Goal: Communication & Community: Answer question/provide support

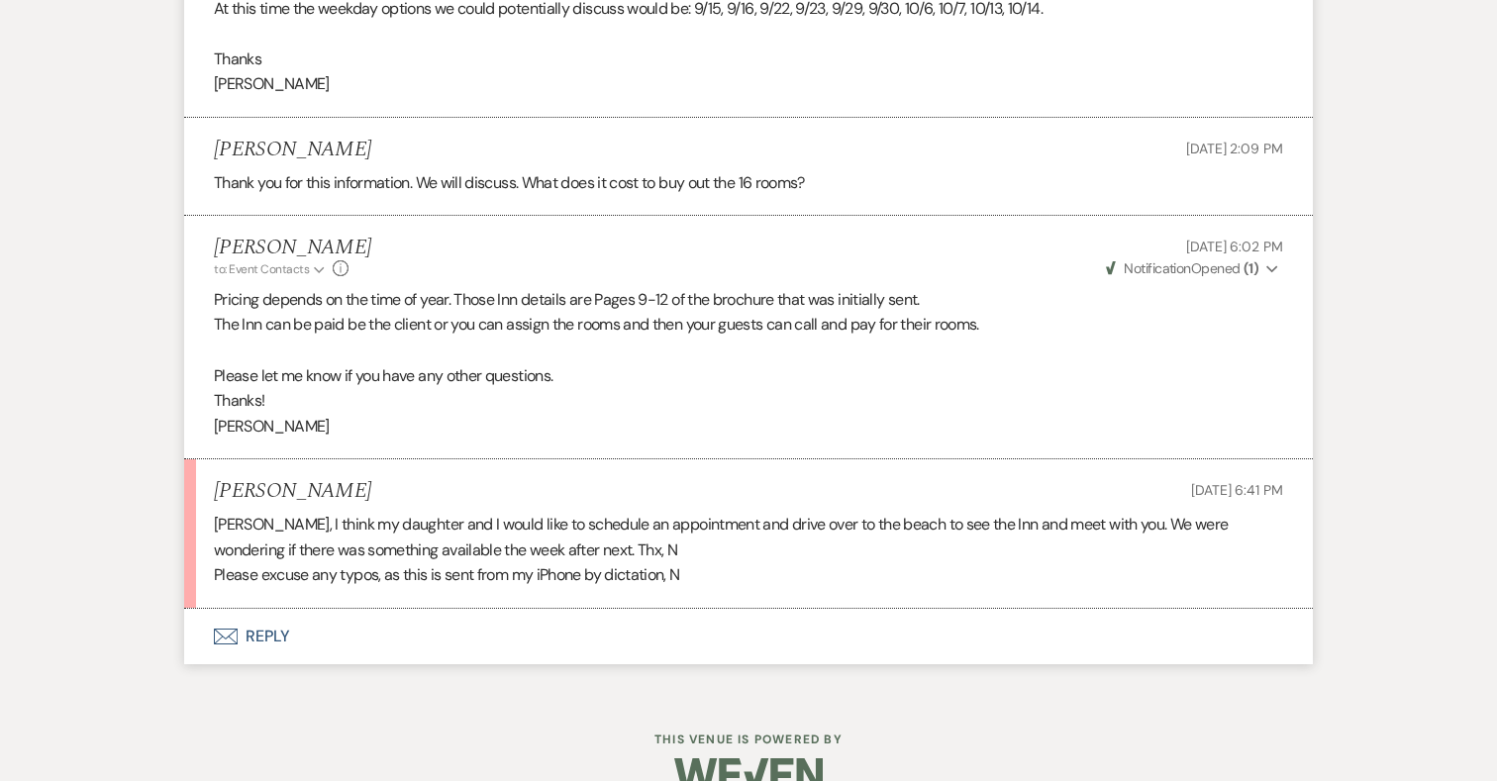
click at [267, 609] on button "Envelope Reply" at bounding box center [748, 636] width 1129 height 55
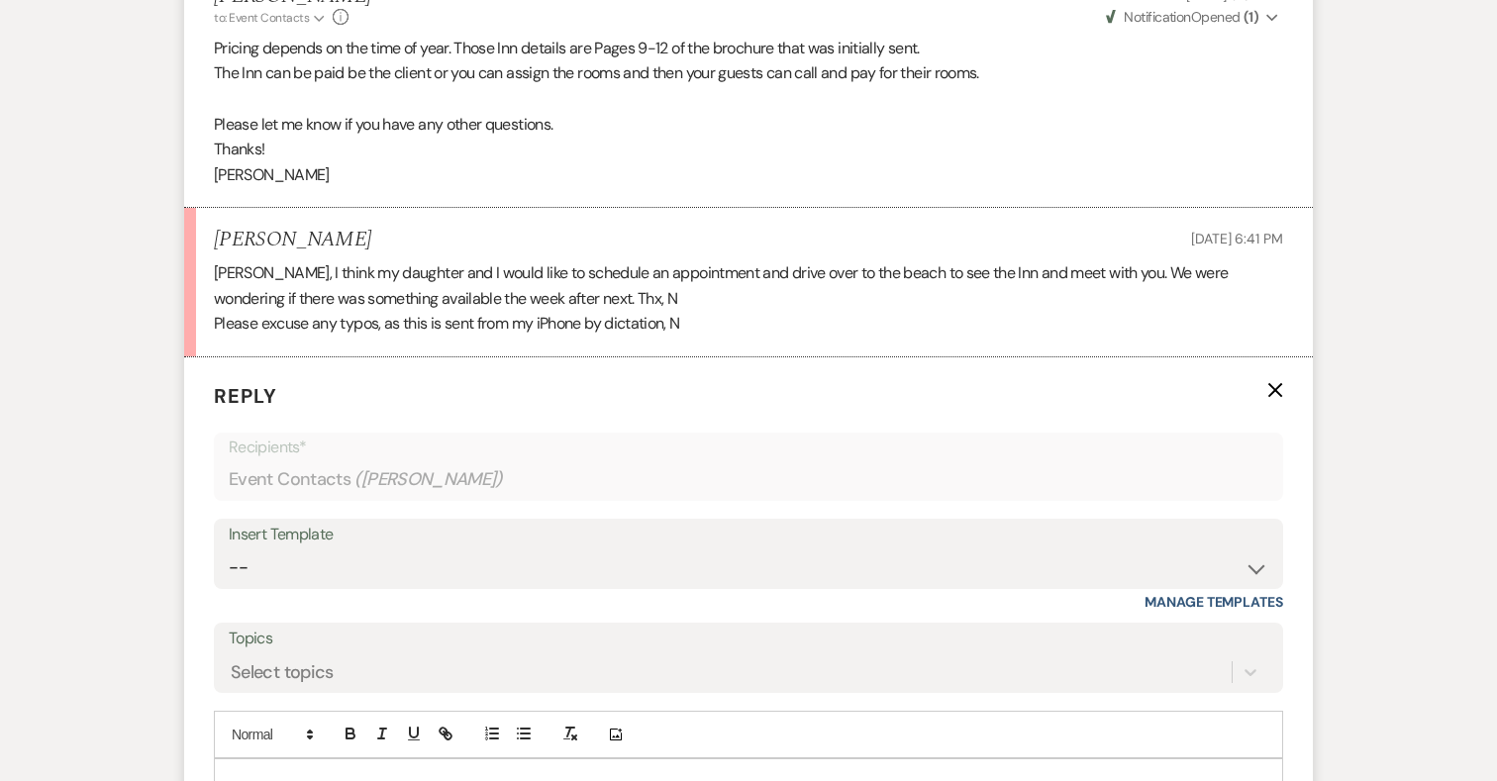
scroll to position [2802, 0]
click at [298, 770] on p at bounding box center [749, 781] width 1038 height 22
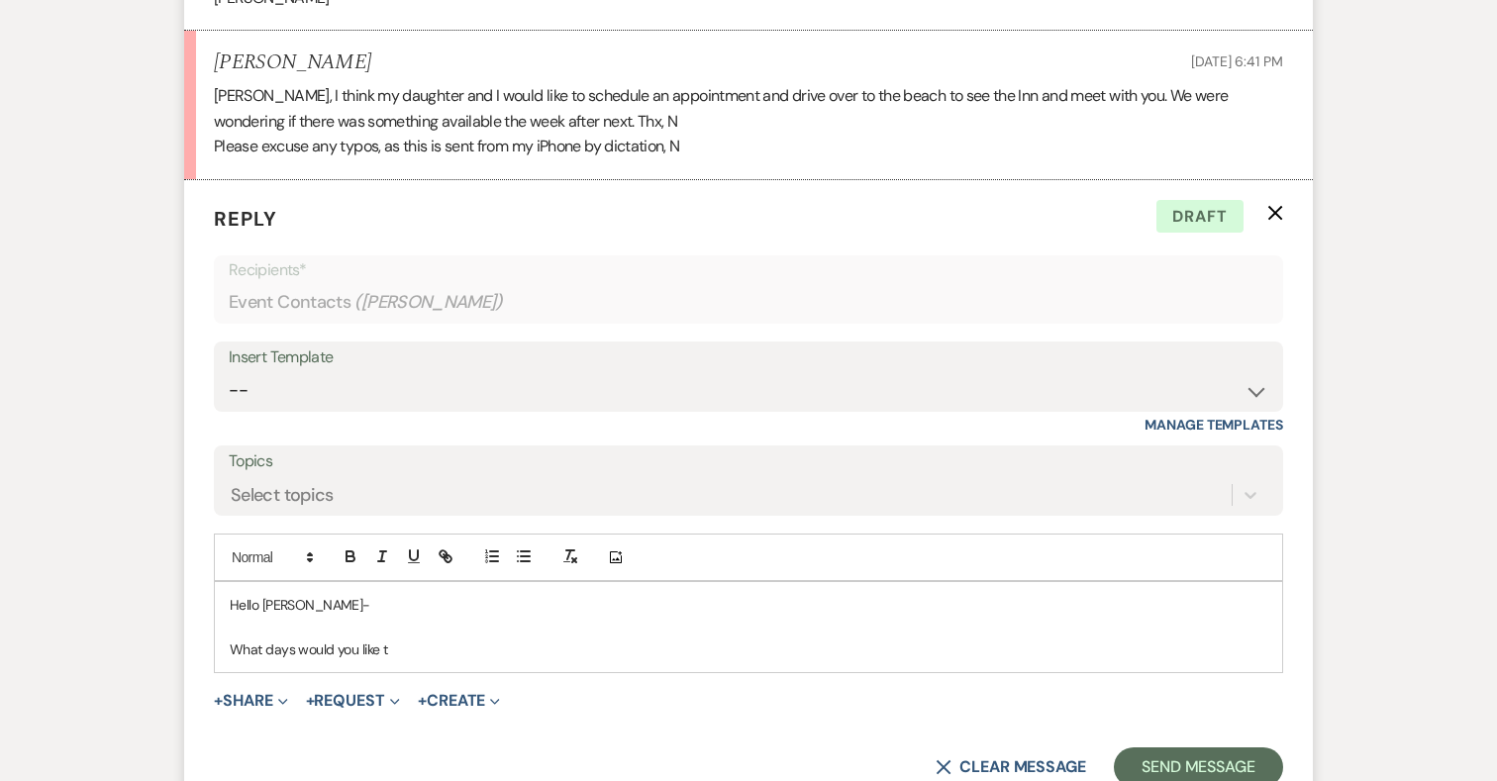
scroll to position [3017, 0]
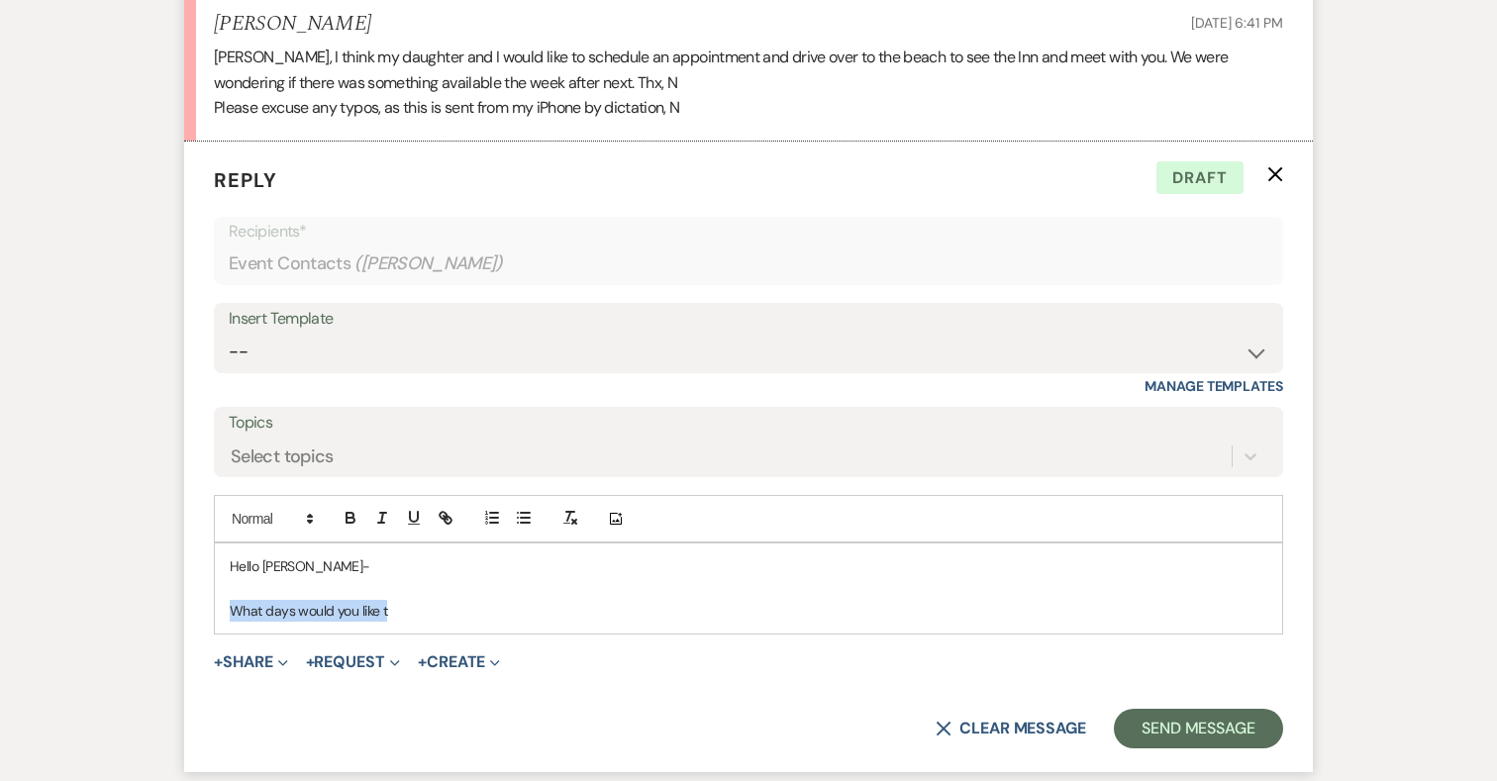
drag, startPoint x: 408, startPoint y: 589, endPoint x: 194, endPoint y: 587, distance: 213.9
click at [194, 587] on form "Reply X Draft Recipients* Event Contacts ( Nancy Goodiel ) Insert Template -- 2…" at bounding box center [748, 457] width 1129 height 631
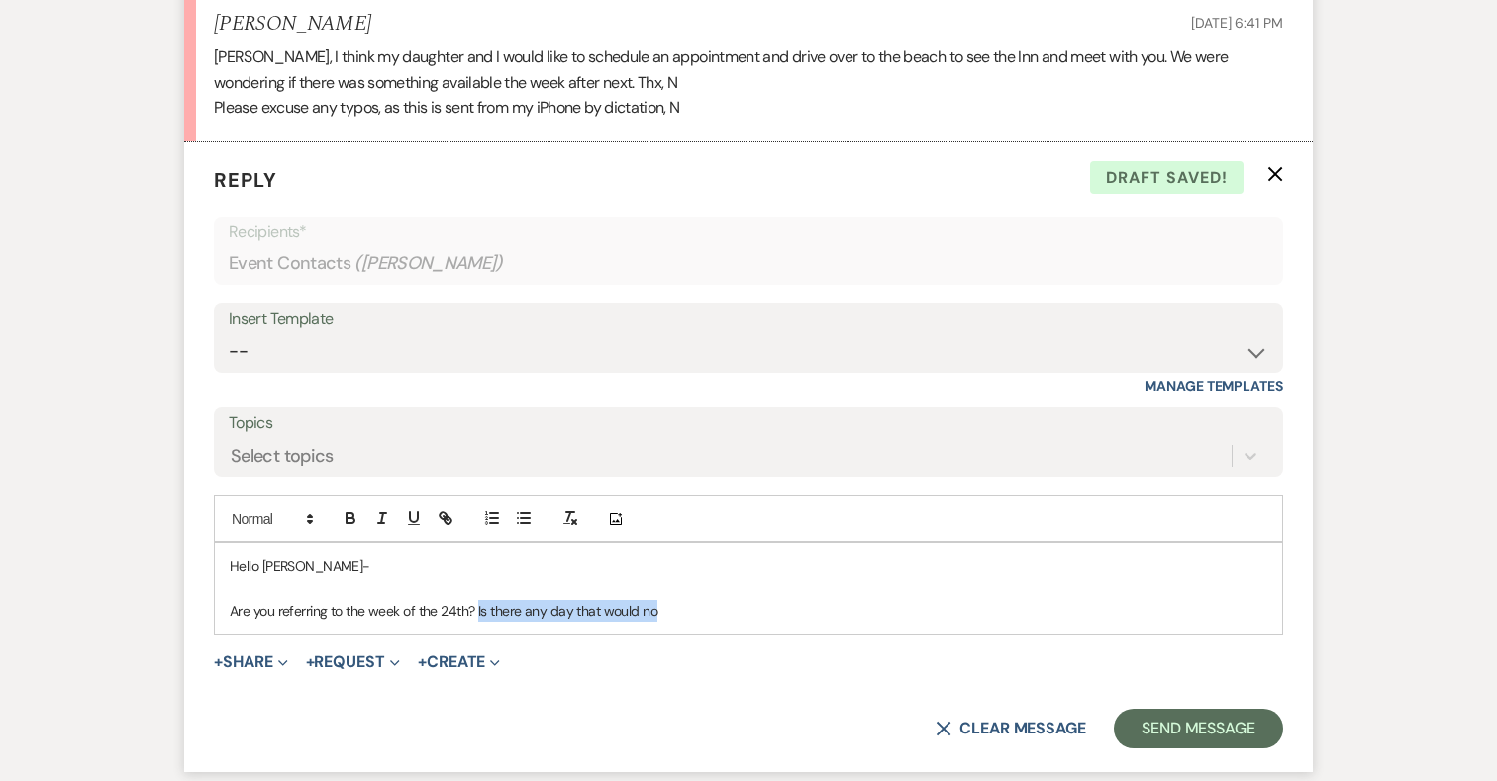
drag, startPoint x: 666, startPoint y: 587, endPoint x: 476, endPoint y: 588, distance: 190.1
click at [476, 600] on p "Are you referring to the week of the 24th? Is there any day that would no" at bounding box center [749, 611] width 1038 height 22
click at [234, 600] on p "Are you referring to the week of the 24th-30th" at bounding box center [749, 611] width 1038 height 22
click at [615, 600] on p "Just confirming, are you referring to the week of the 24th-30th" at bounding box center [749, 611] width 1038 height 22
click at [457, 600] on p "Just confirming, are you referring to the week of the 24th-30th?" at bounding box center [749, 611] width 1038 height 22
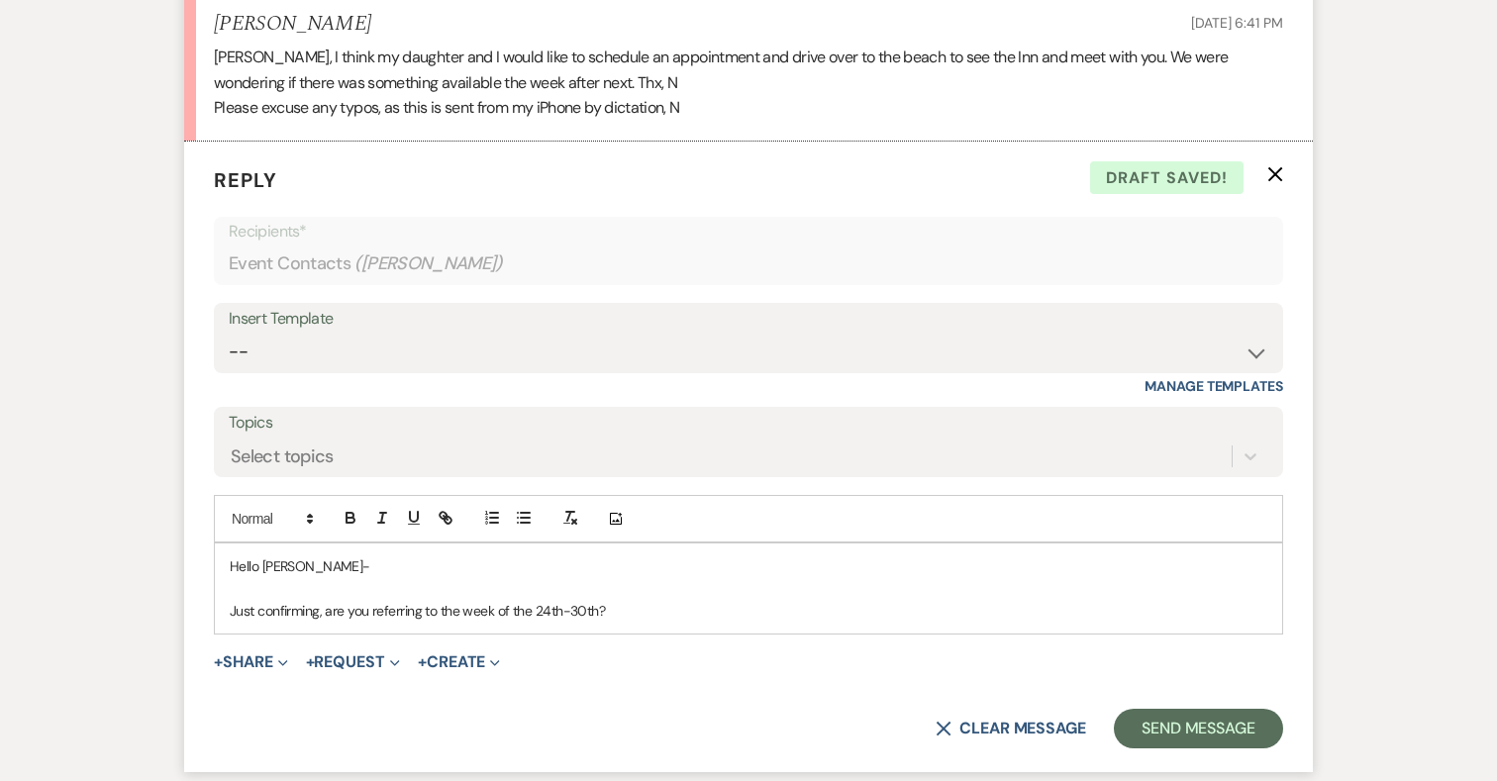
click at [435, 600] on p "Just confirming, are you referring to the week of the 24th-30th?" at bounding box center [749, 611] width 1038 height 22
click at [684, 600] on p "Just confirming, are you referring to all days of the week of the 24th-30th?" at bounding box center [749, 611] width 1038 height 22
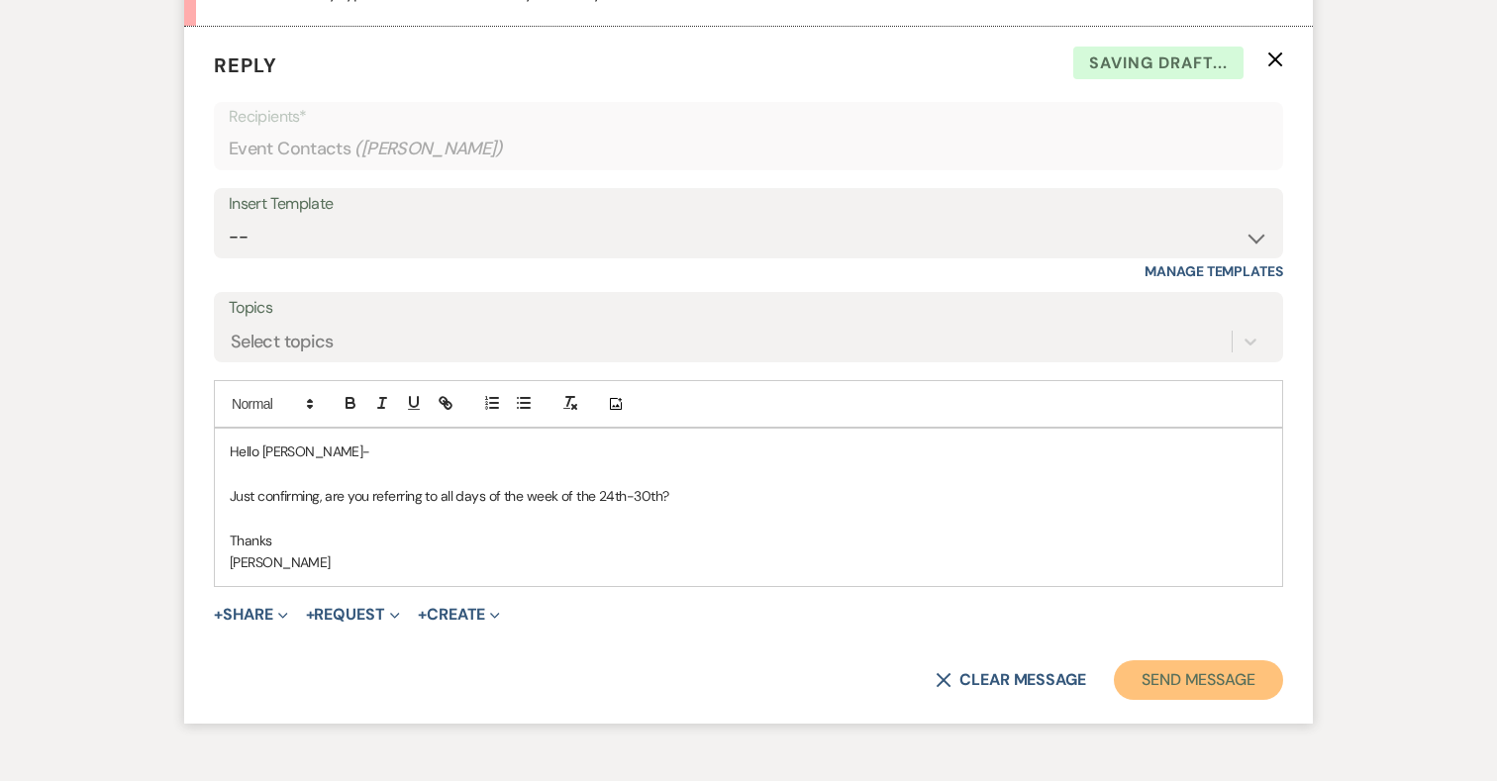
click at [1222, 660] on button "Send Message" at bounding box center [1198, 680] width 169 height 40
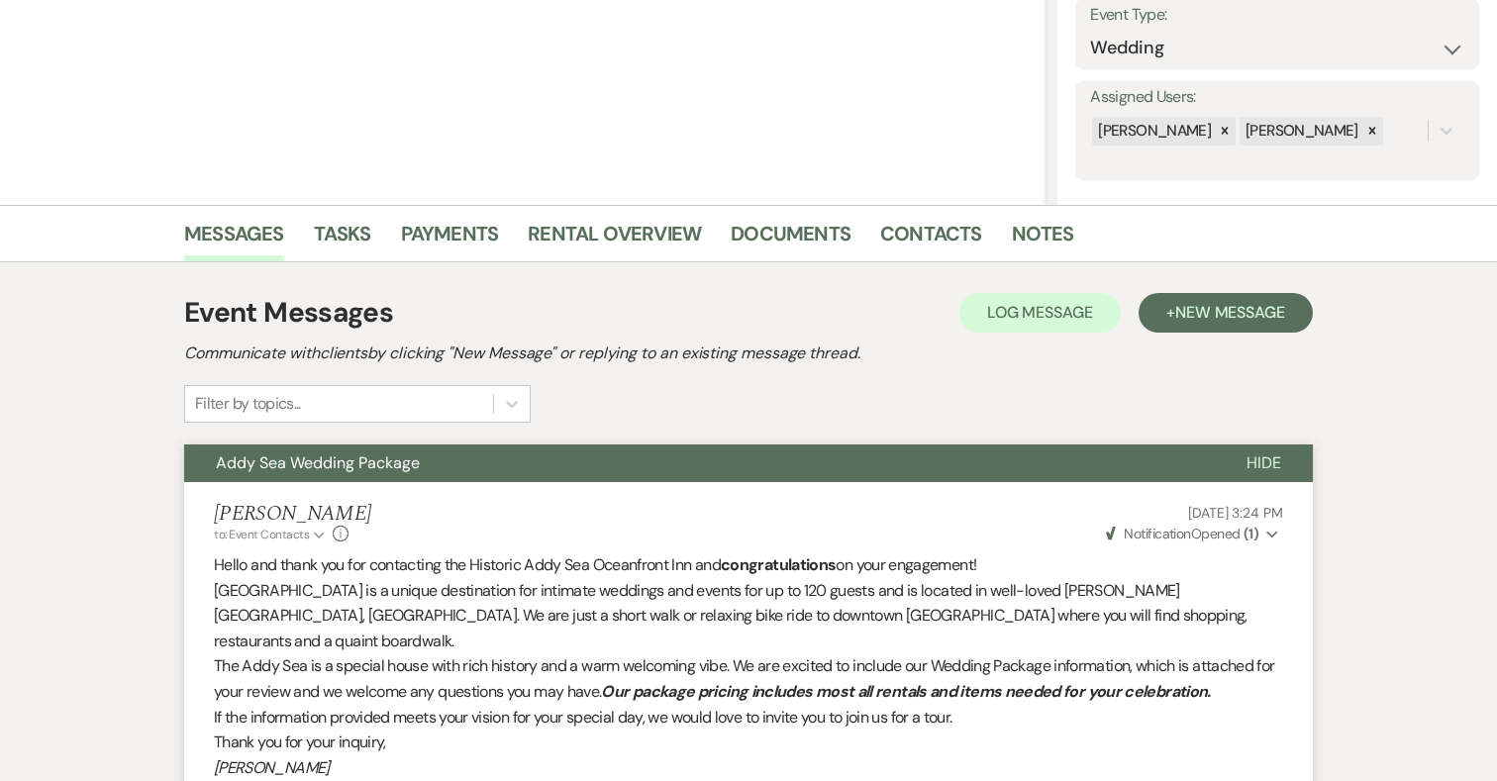
scroll to position [0, 0]
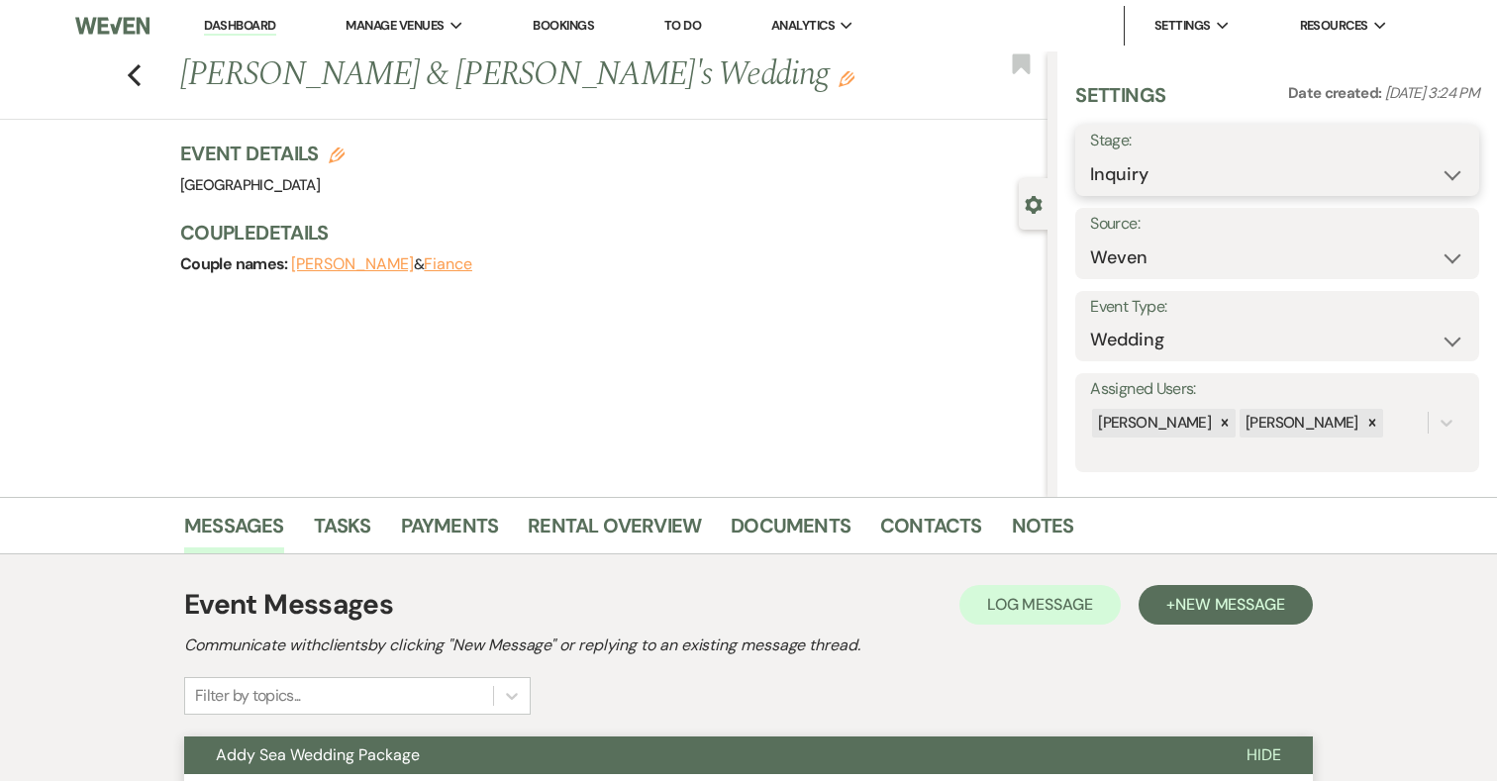
click at [1219, 171] on select "Inquiry Follow Up Tour Requested Tour Confirmed Toured Proposal Sent Booked Lost" at bounding box center [1277, 174] width 374 height 39
select select "2"
click at [1443, 168] on button "Save" at bounding box center [1437, 161] width 83 height 40
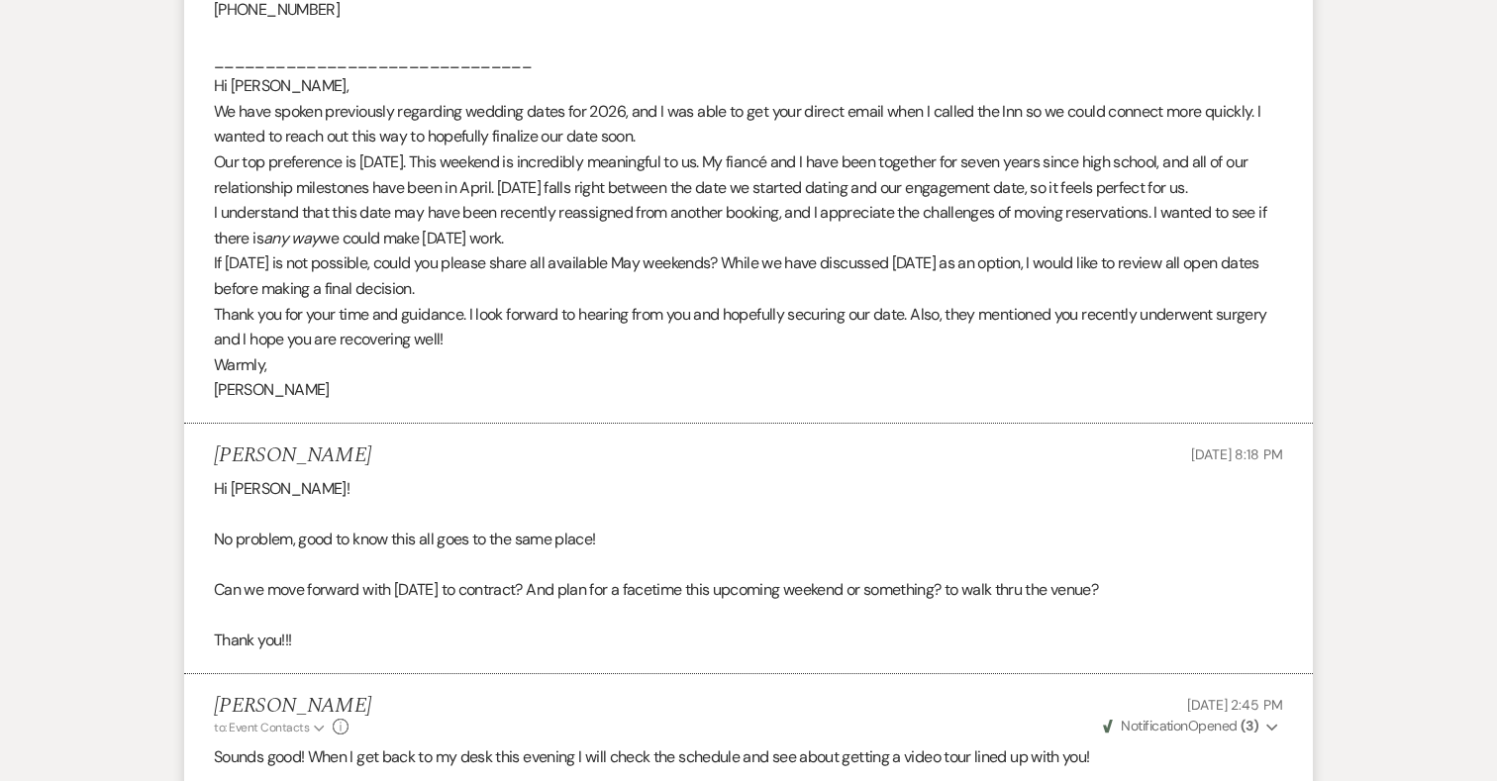
scroll to position [5376, 0]
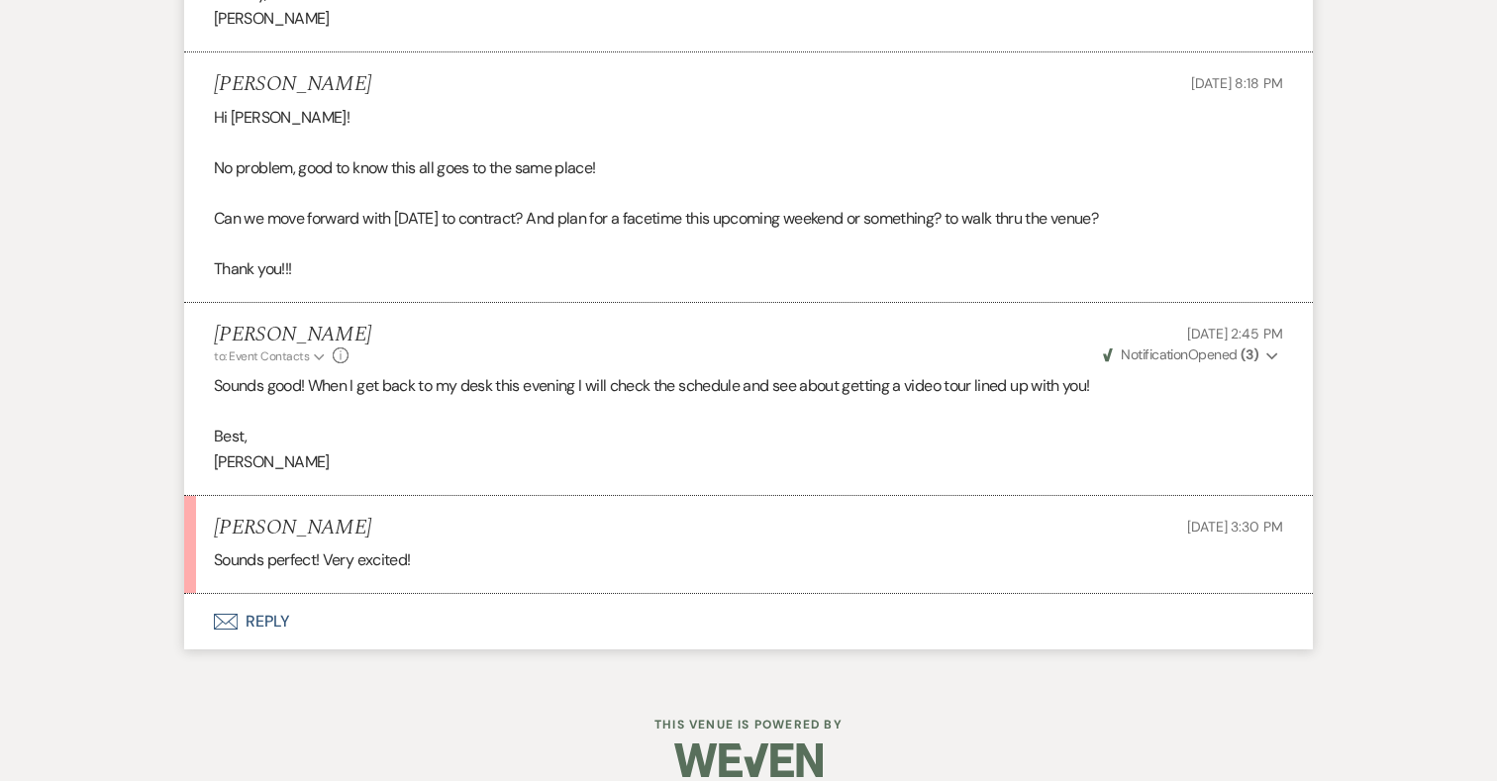
click at [268, 594] on button "Envelope Reply" at bounding box center [748, 621] width 1129 height 55
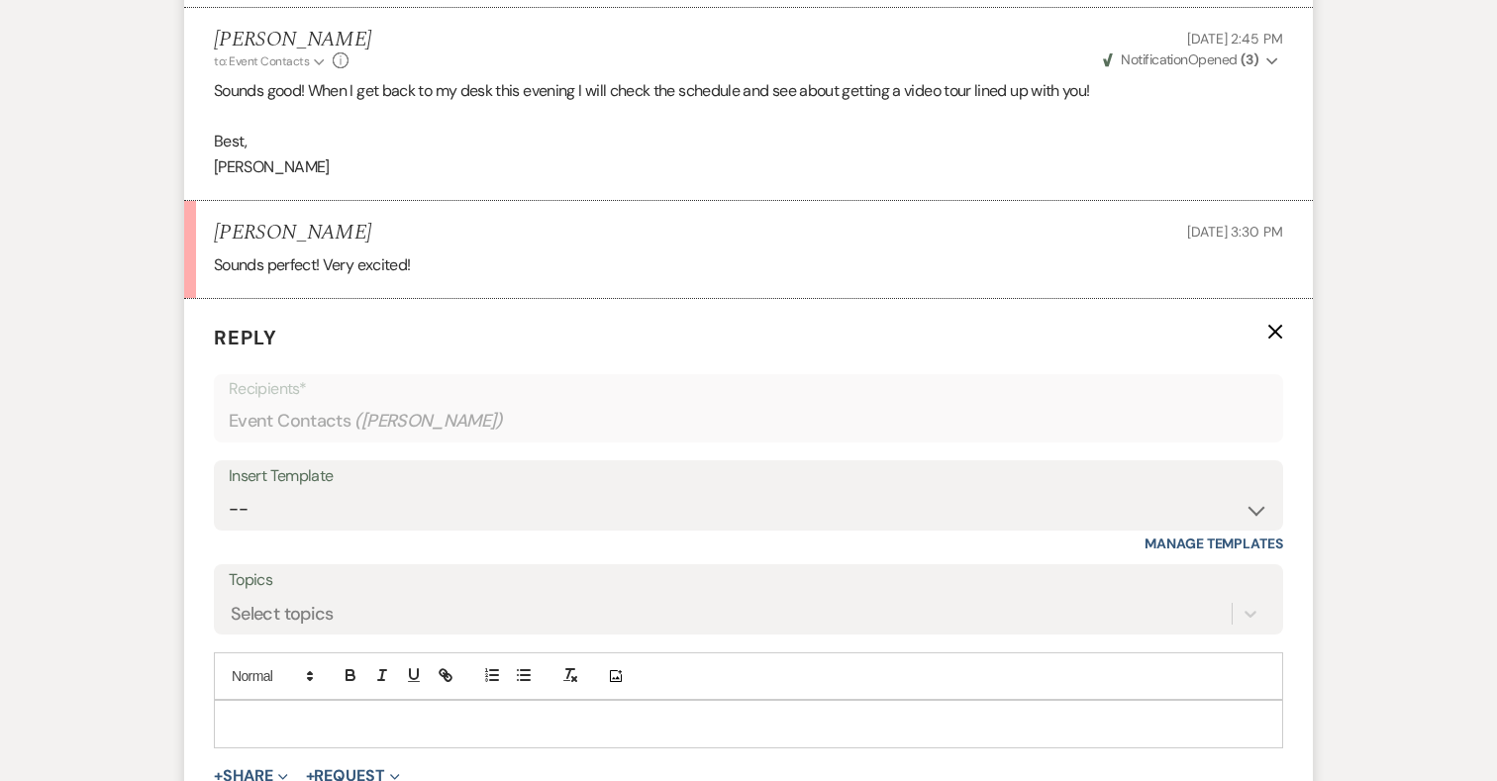
scroll to position [5689, 0]
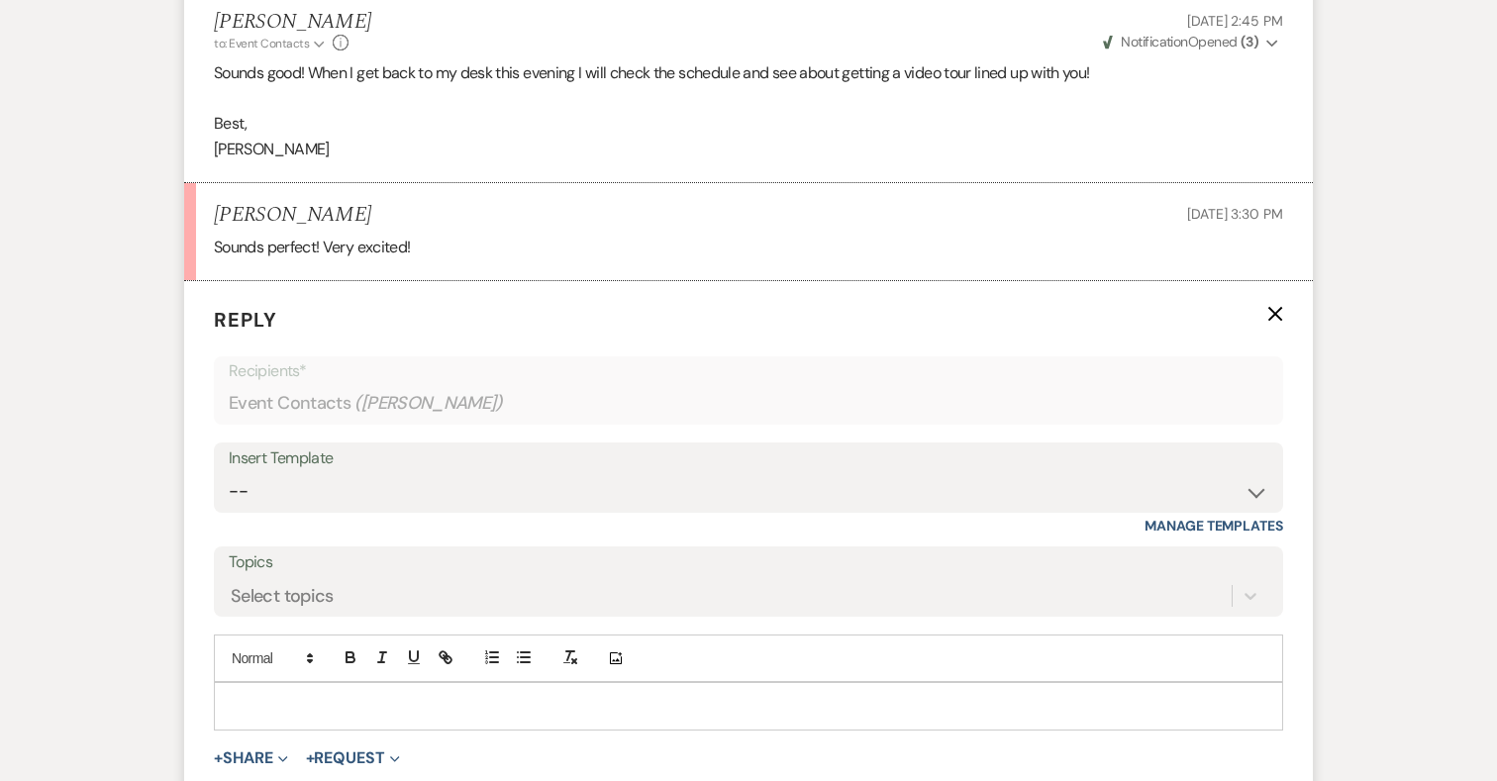
click at [395, 695] on p at bounding box center [749, 706] width 1038 height 22
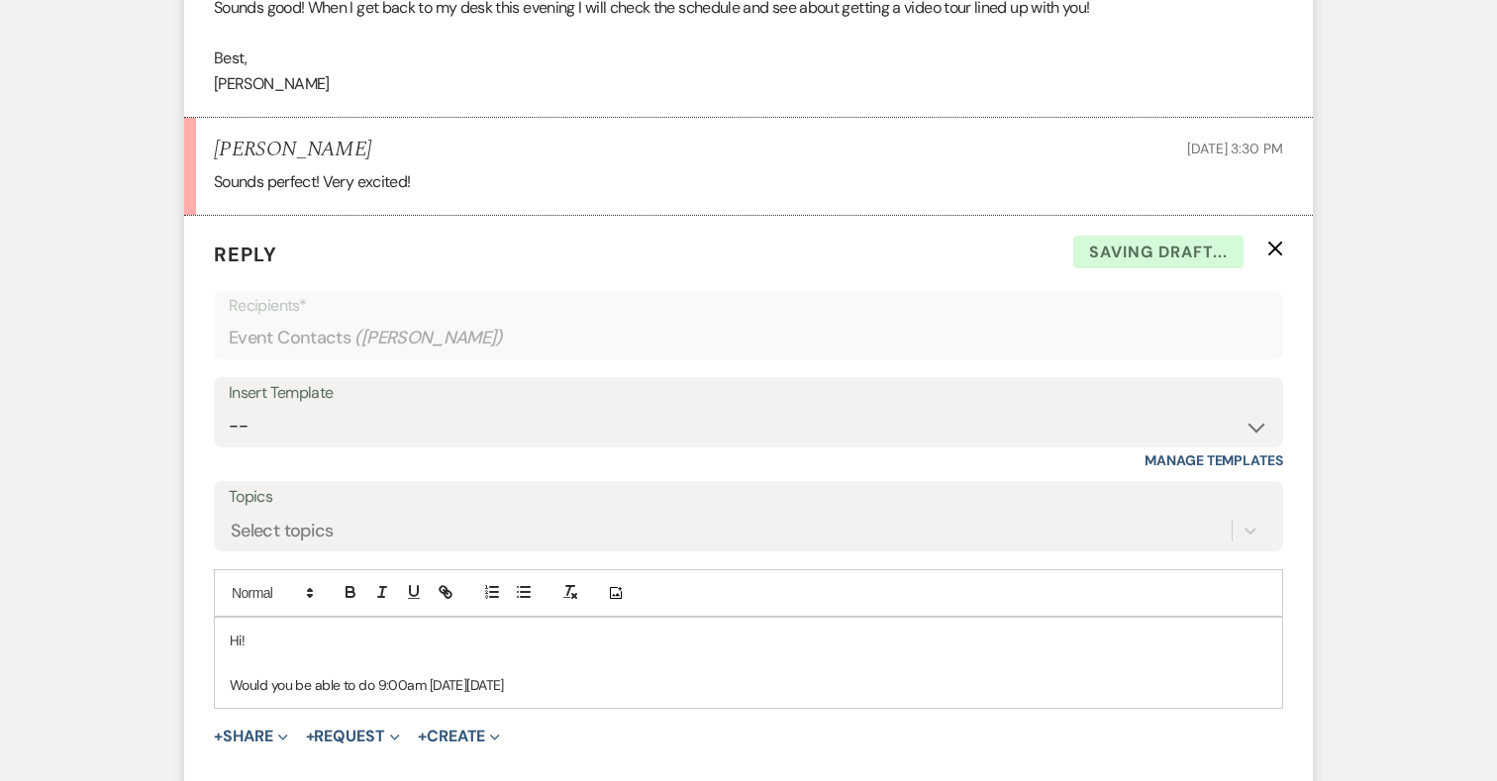
scroll to position [5788, 0]
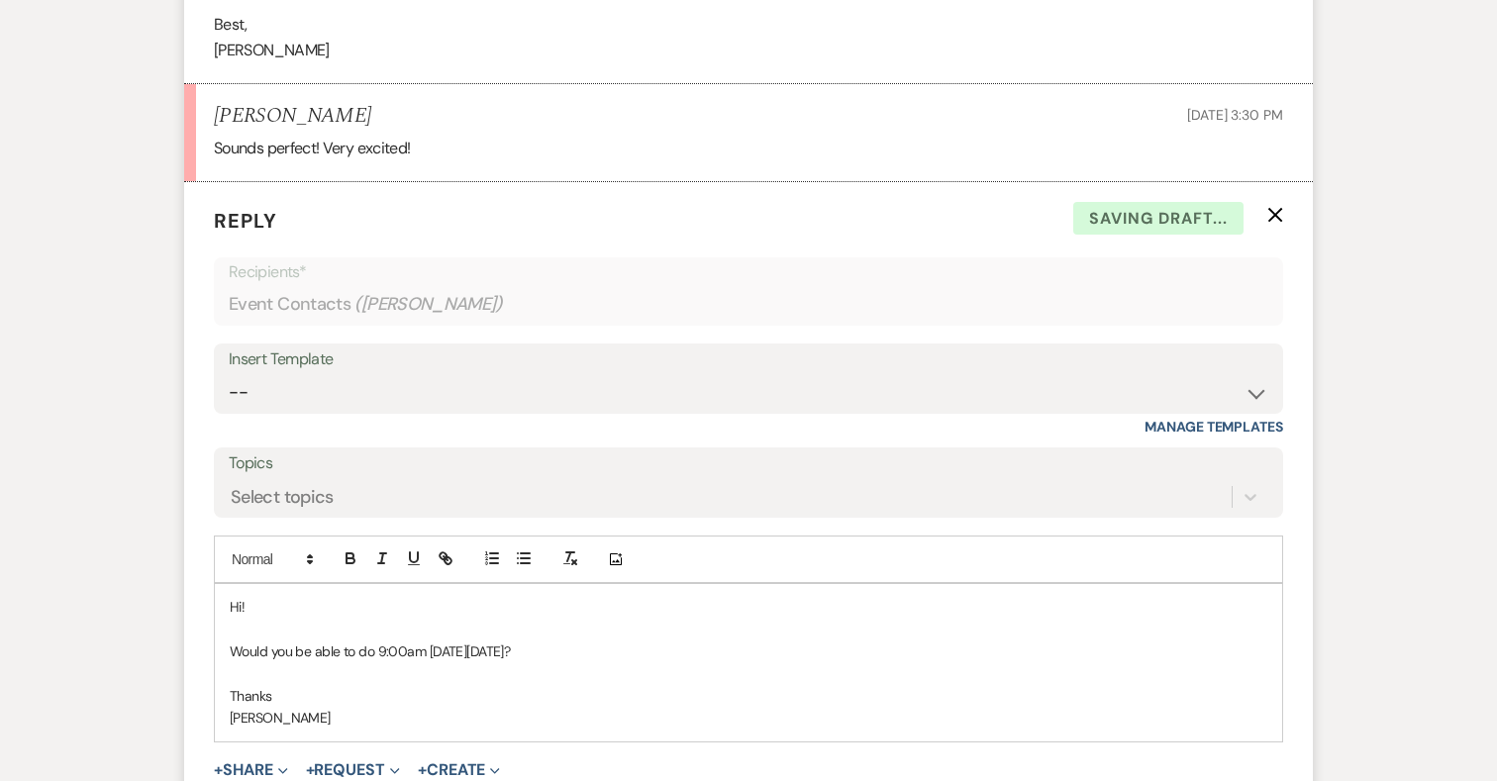
click at [593, 641] on p "Would you be able to do 9:00am [DATE][DATE]?" at bounding box center [749, 652] width 1038 height 22
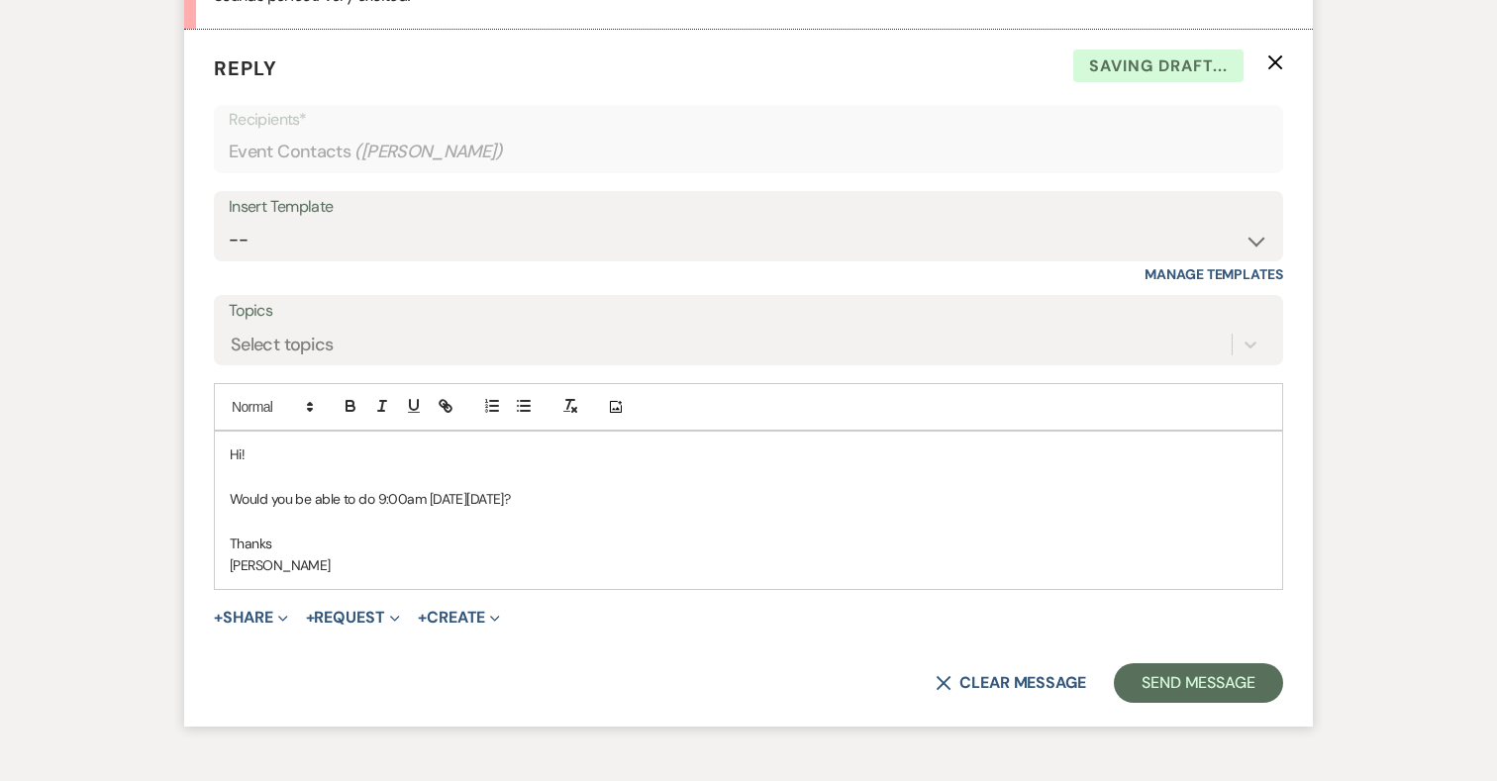
scroll to position [6041, 0]
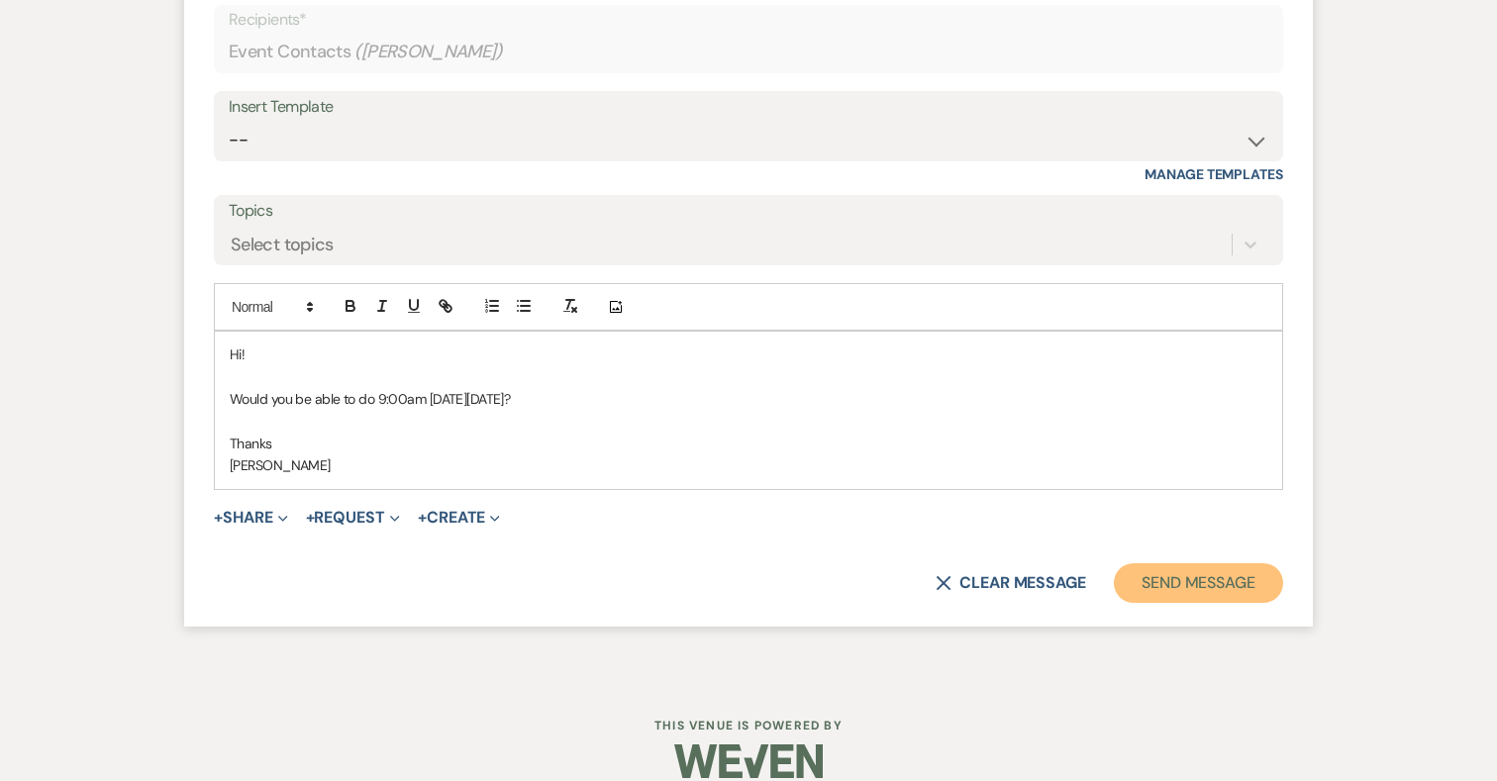
click at [1230, 563] on button "Send Message" at bounding box center [1198, 583] width 169 height 40
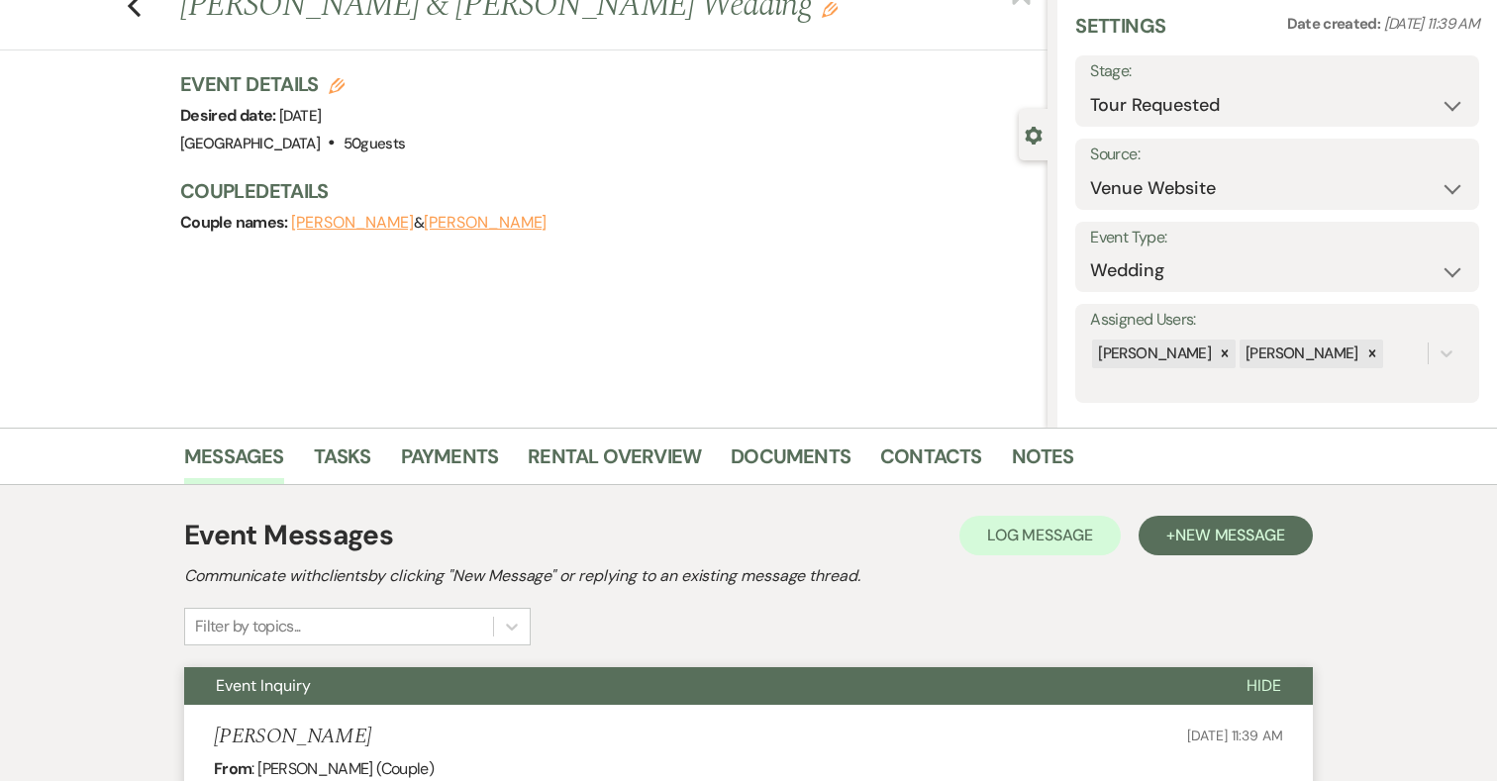
scroll to position [0, 0]
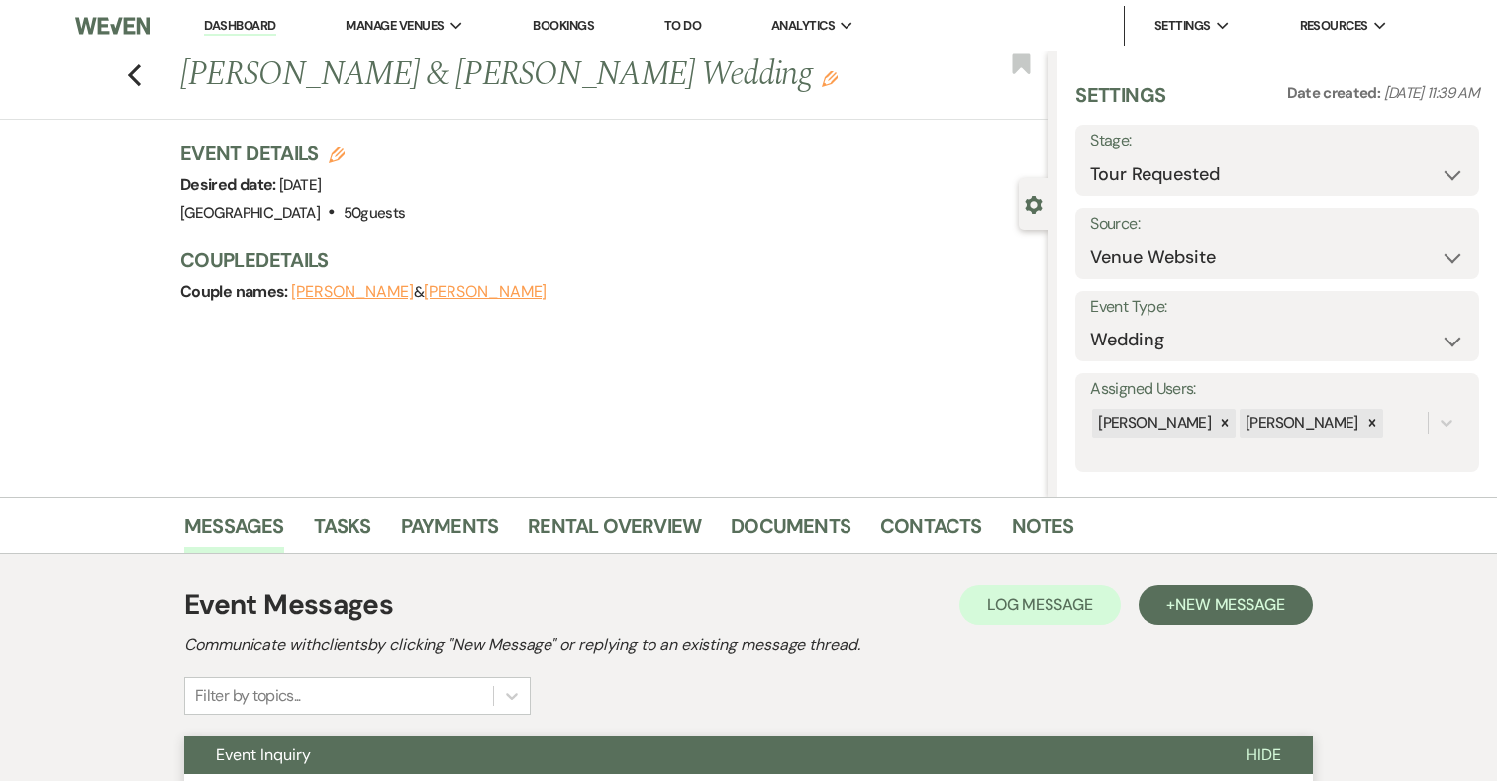
click at [331, 152] on icon "Edit" at bounding box center [337, 156] width 16 height 16
select select "698"
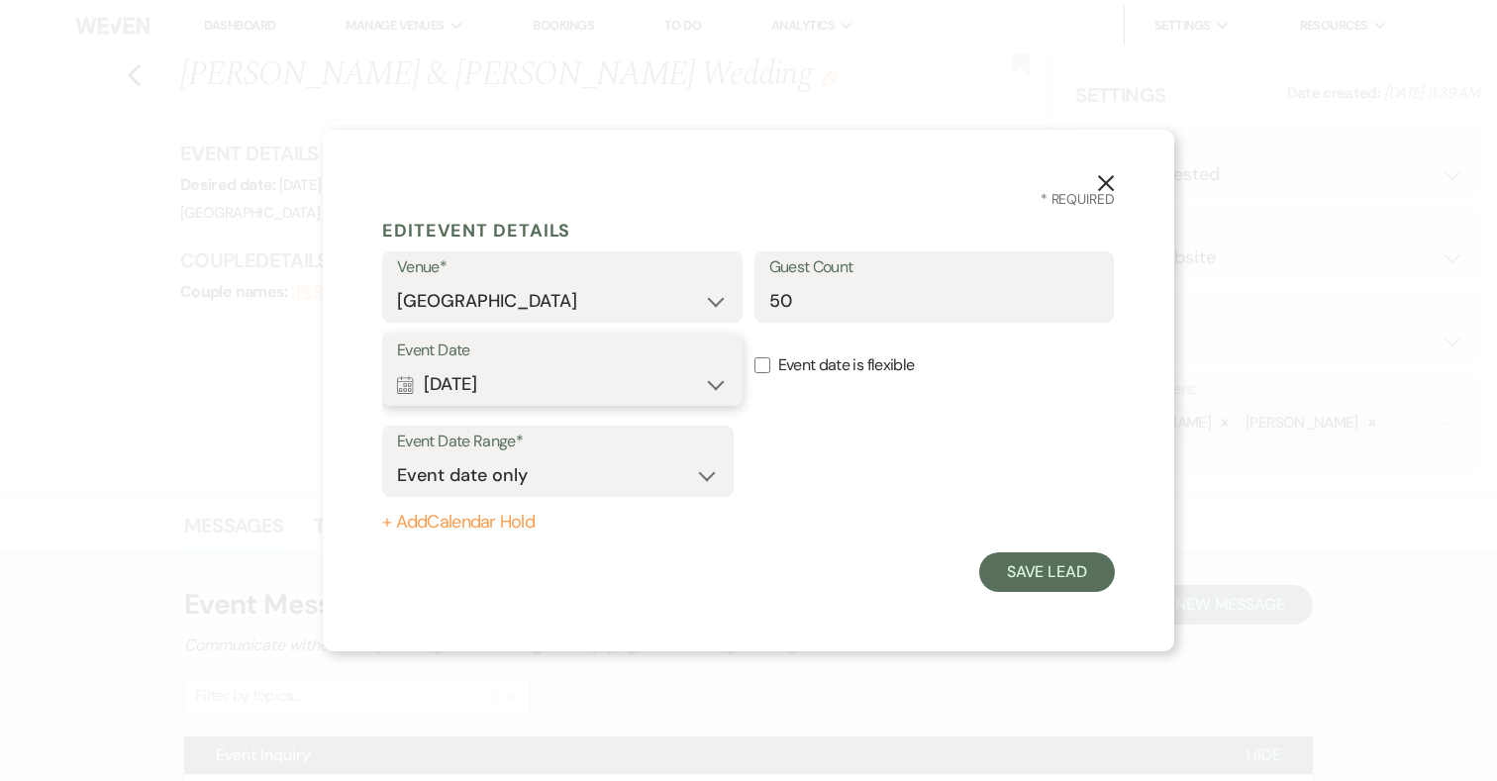
click at [604, 394] on button "Calendar Apr 18, 2026 Expand" at bounding box center [562, 384] width 331 height 40
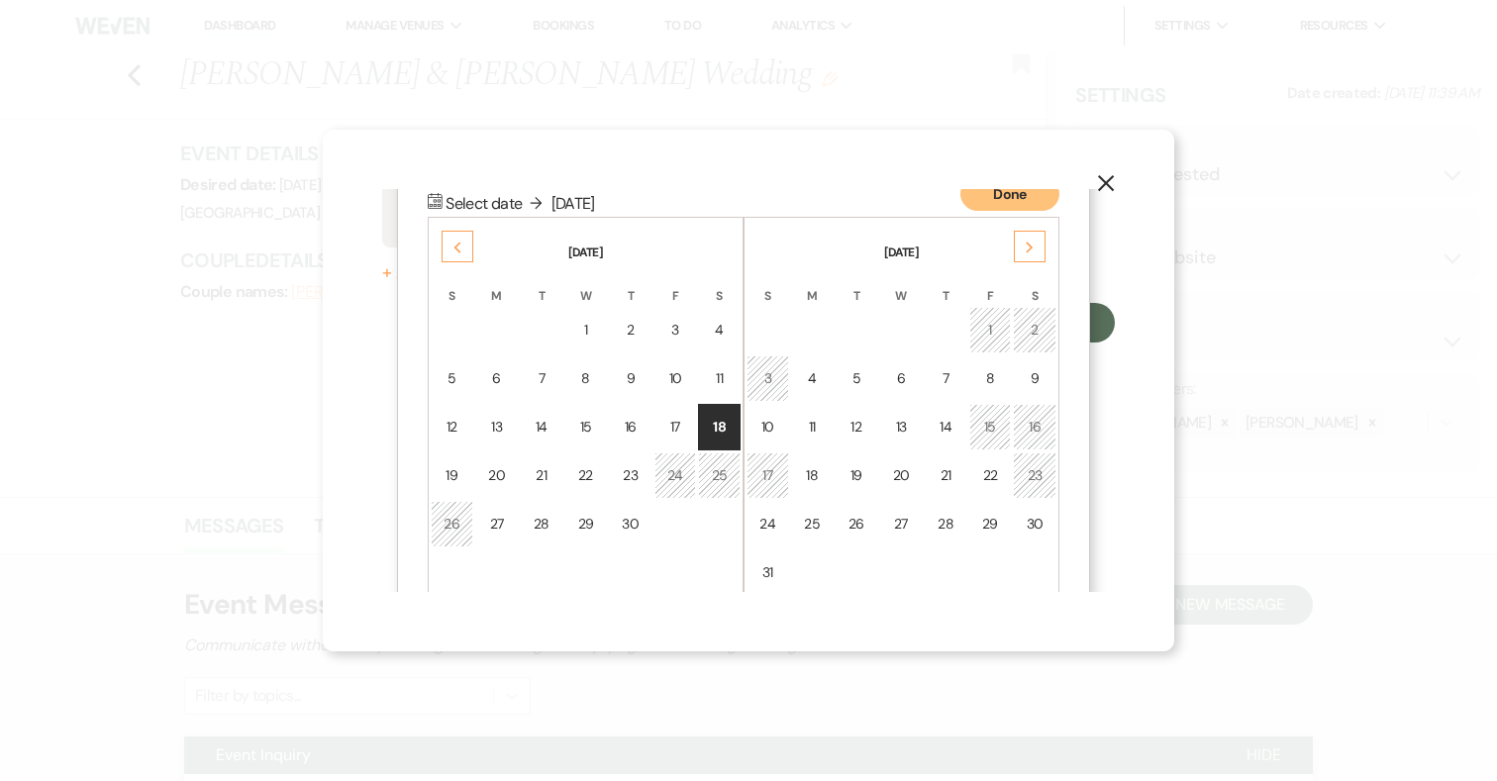
scroll to position [253, 0]
click at [1042, 373] on div "9" at bounding box center [1035, 374] width 18 height 21
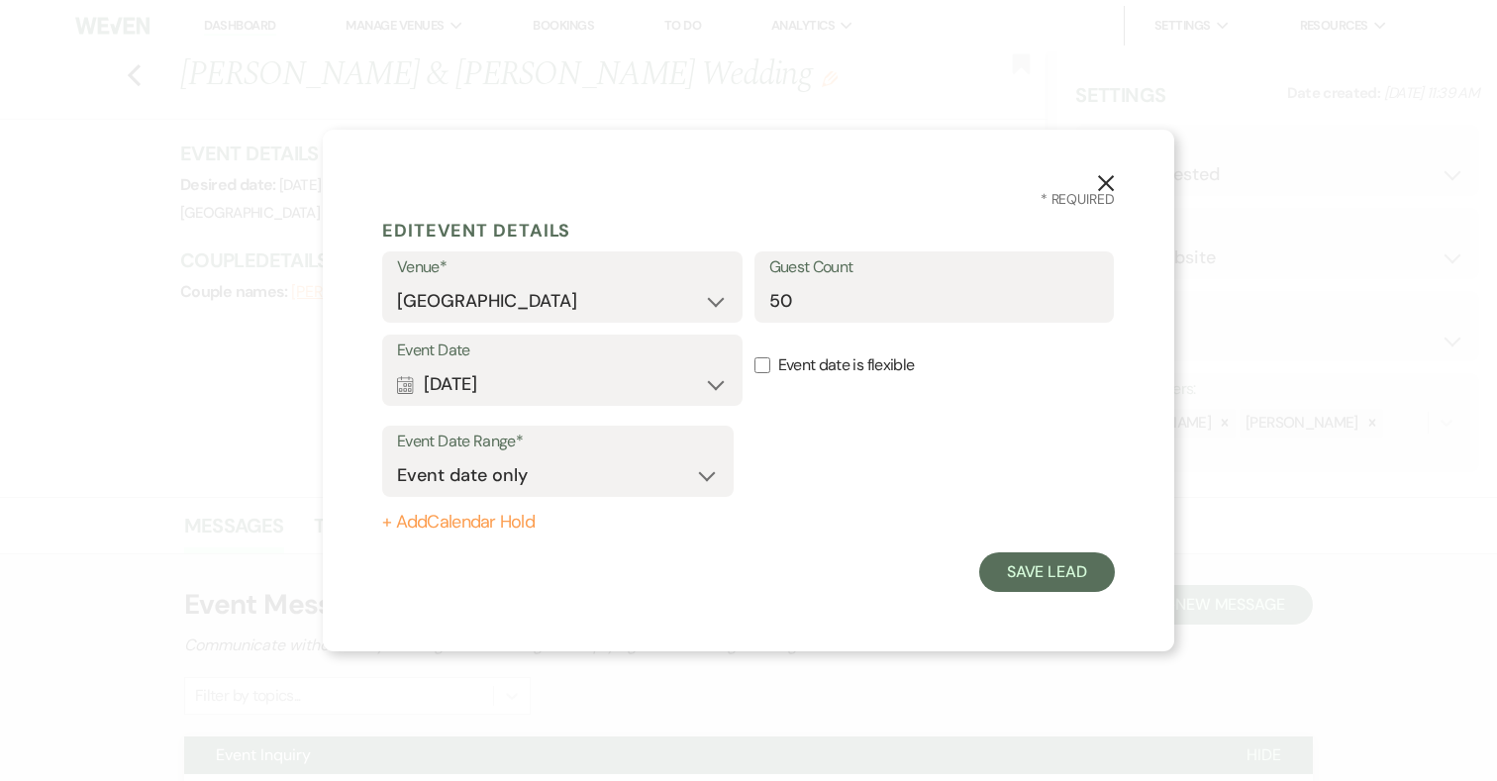
click at [504, 520] on button "+ Add Calendar Hold" at bounding box center [557, 523] width 351 height 20
select select "false"
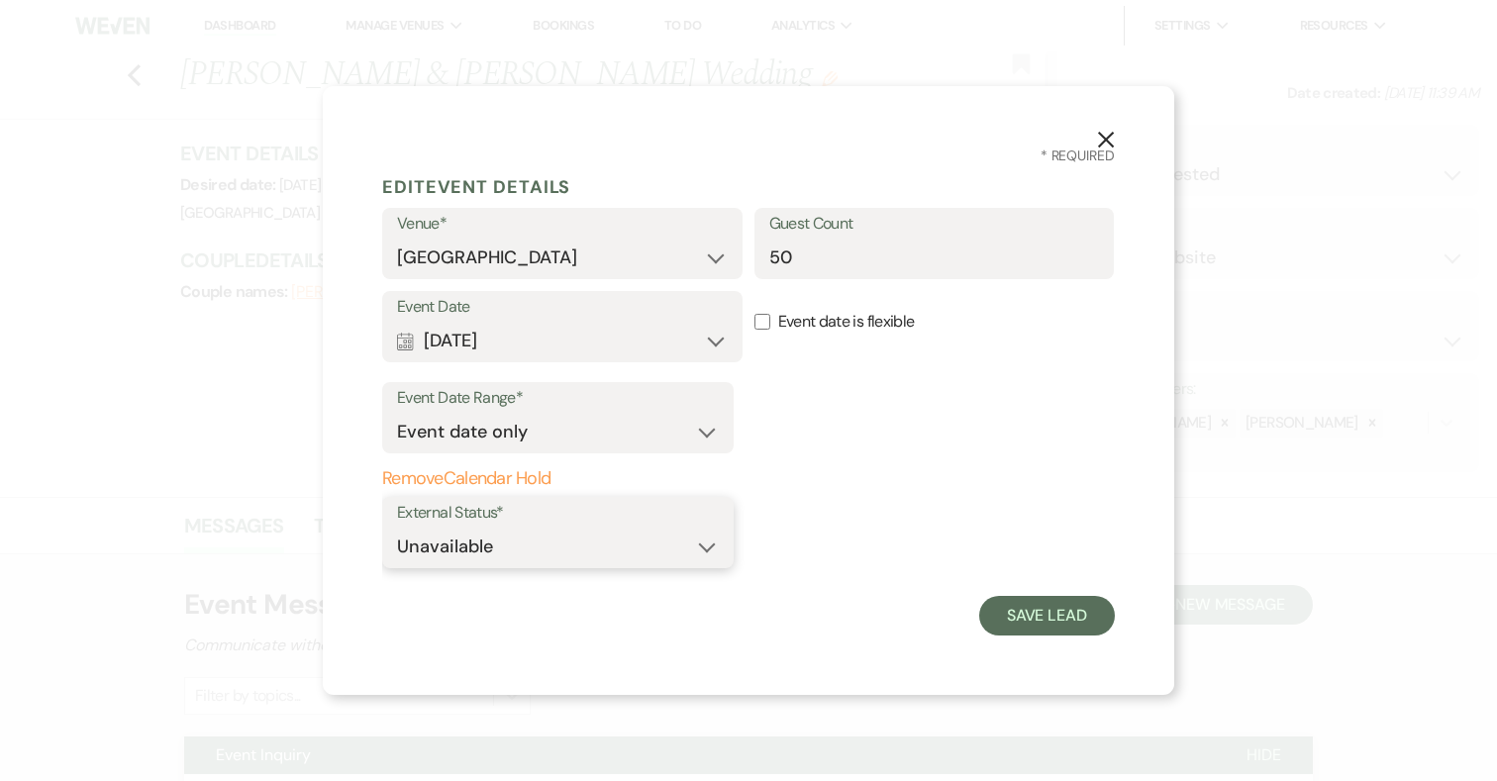
click at [529, 547] on select "Available Unavailable" at bounding box center [558, 547] width 322 height 39
click at [592, 430] on select "Event date only Event date and" at bounding box center [558, 432] width 322 height 39
select select "eventDateAnd"
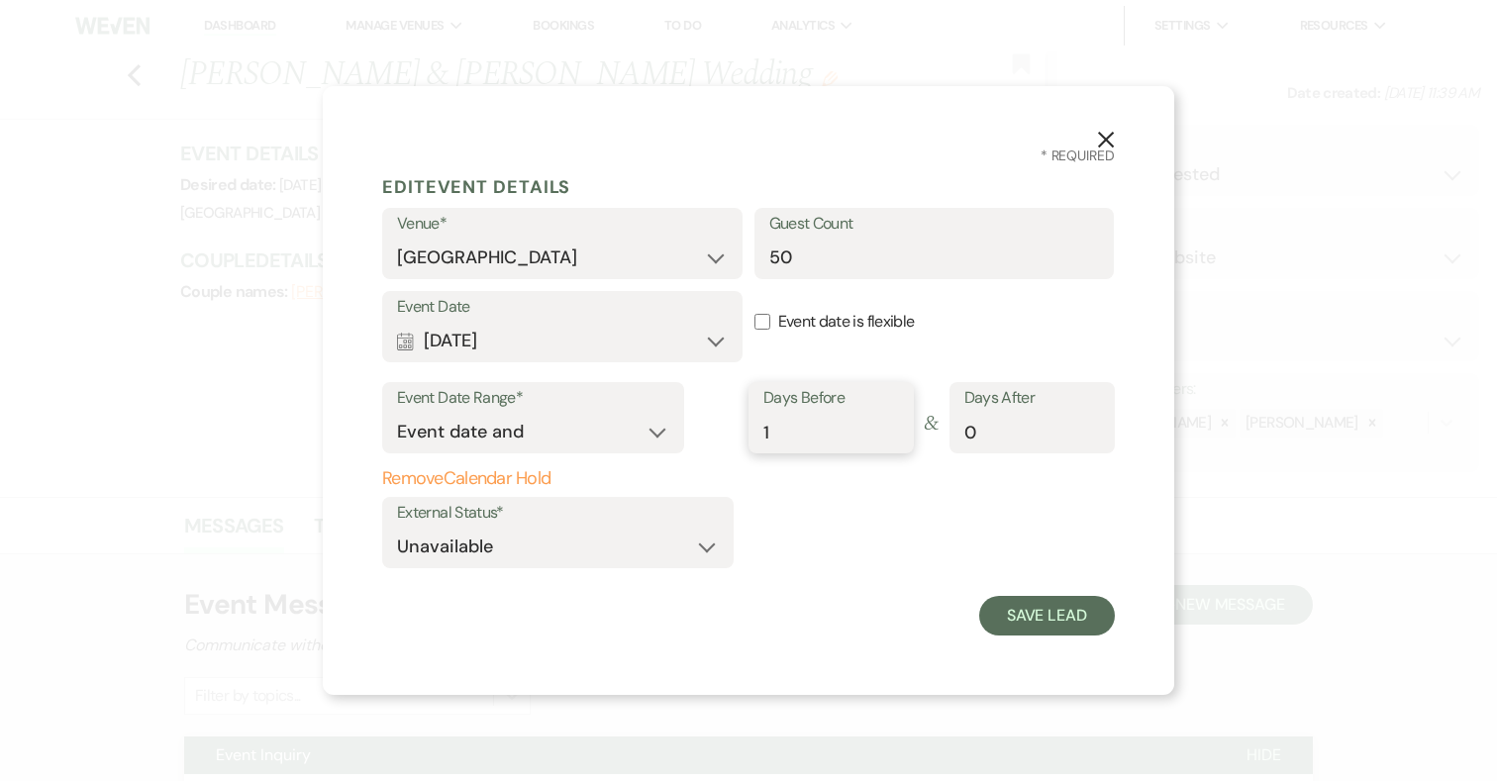
type input "1"
click at [894, 428] on input "1" at bounding box center [831, 432] width 136 height 39
type input "1"
click at [1094, 423] on input "1" at bounding box center [1032, 432] width 136 height 39
click at [1052, 623] on button "Save Lead" at bounding box center [1047, 616] width 136 height 40
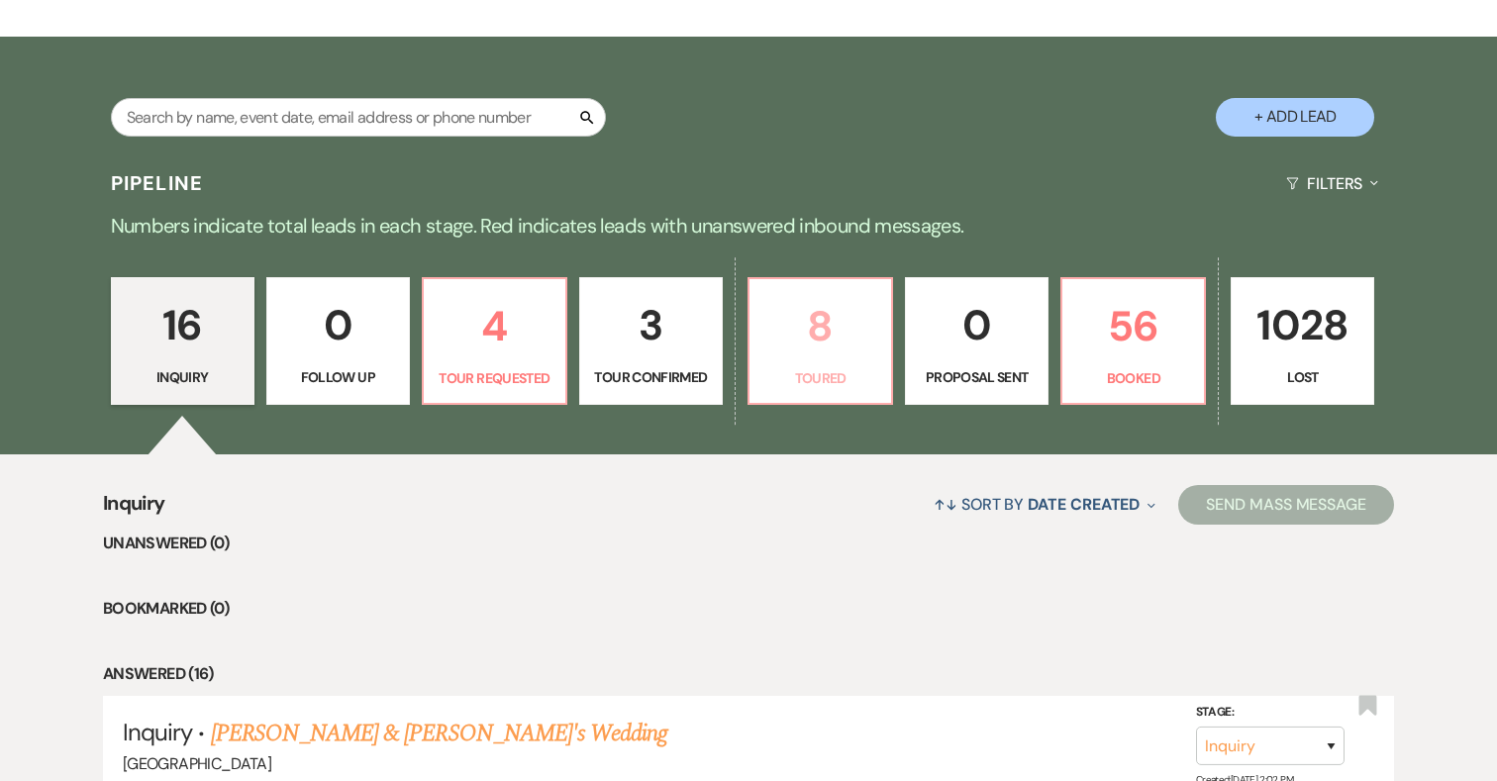
click at [819, 337] on p "8" at bounding box center [820, 326] width 118 height 66
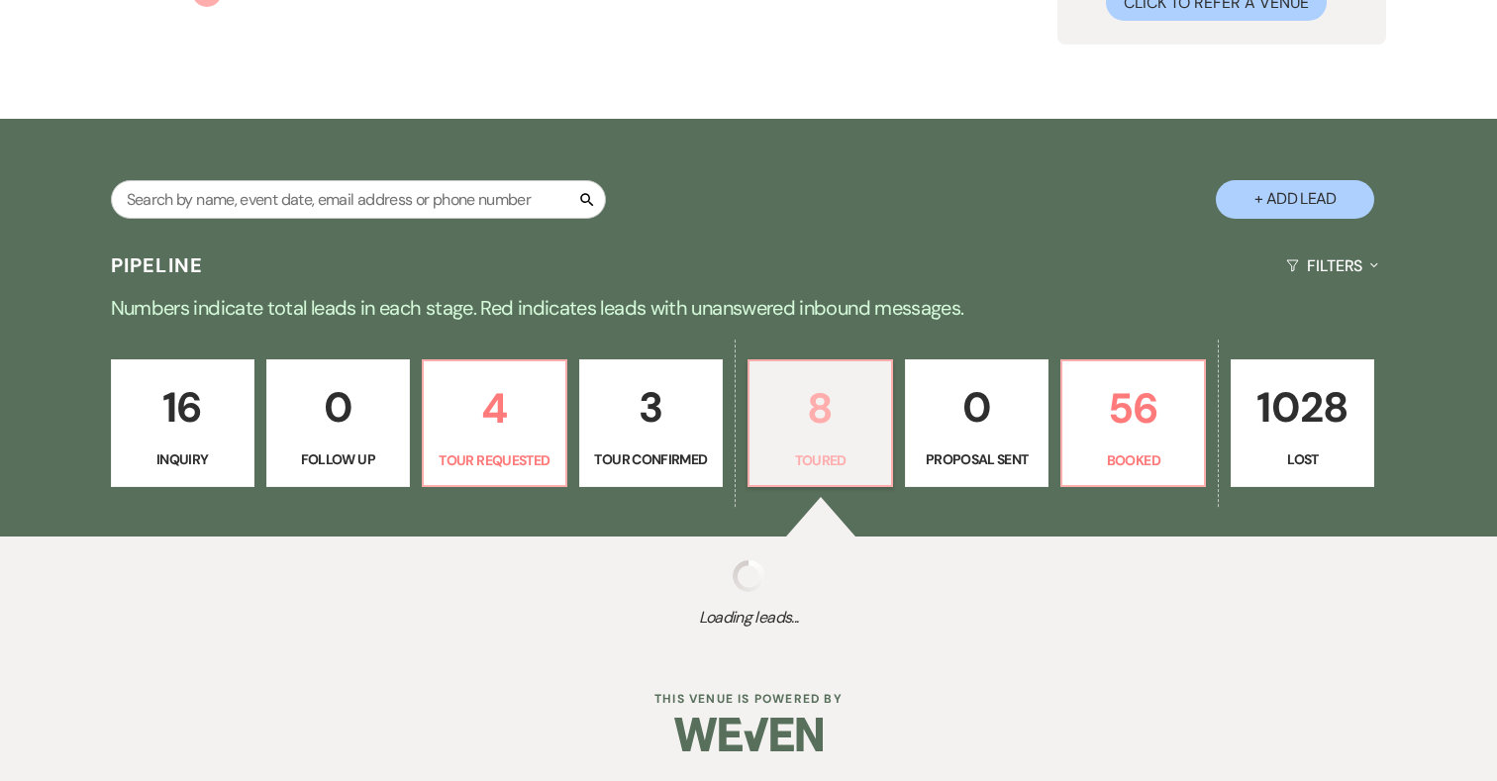
select select "5"
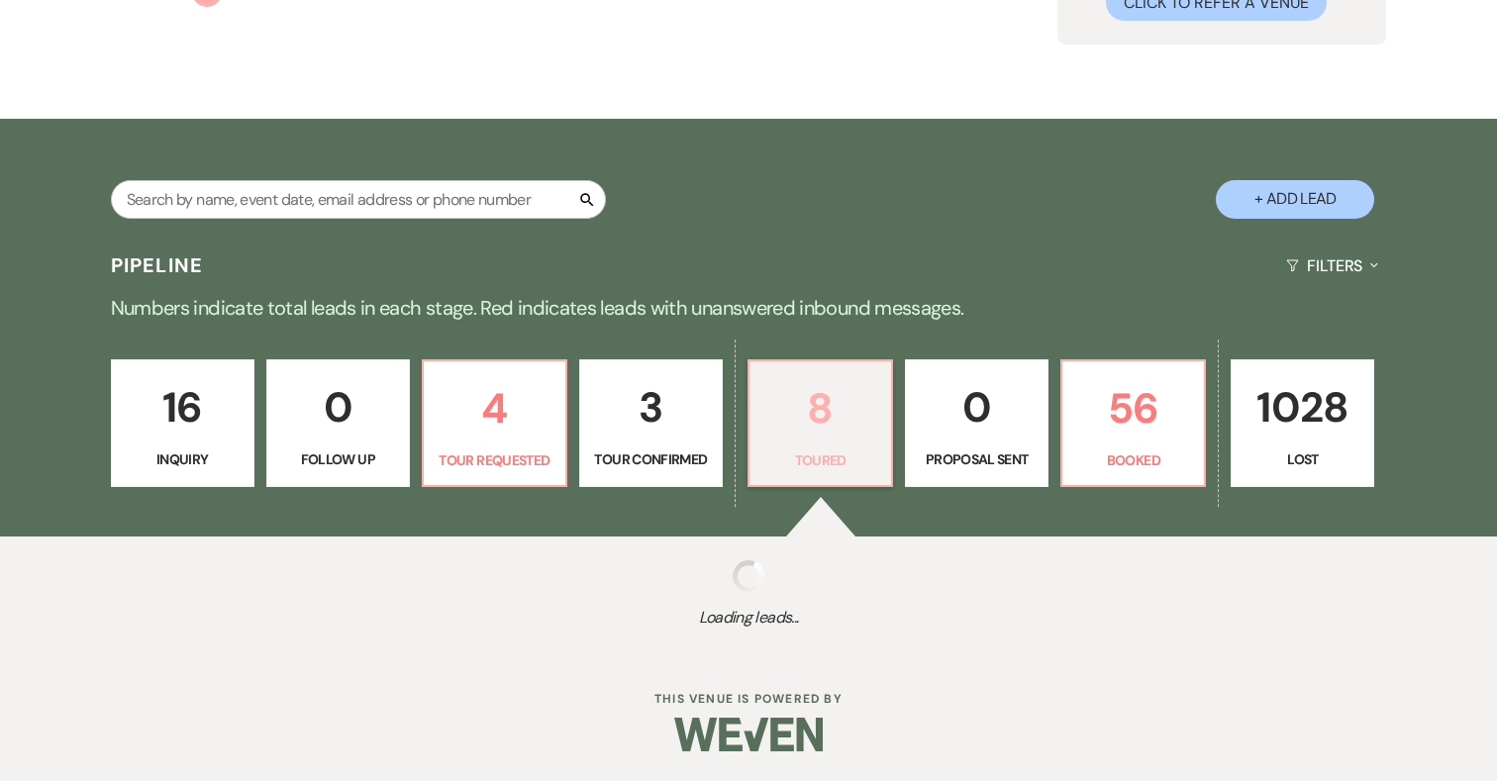
select select "5"
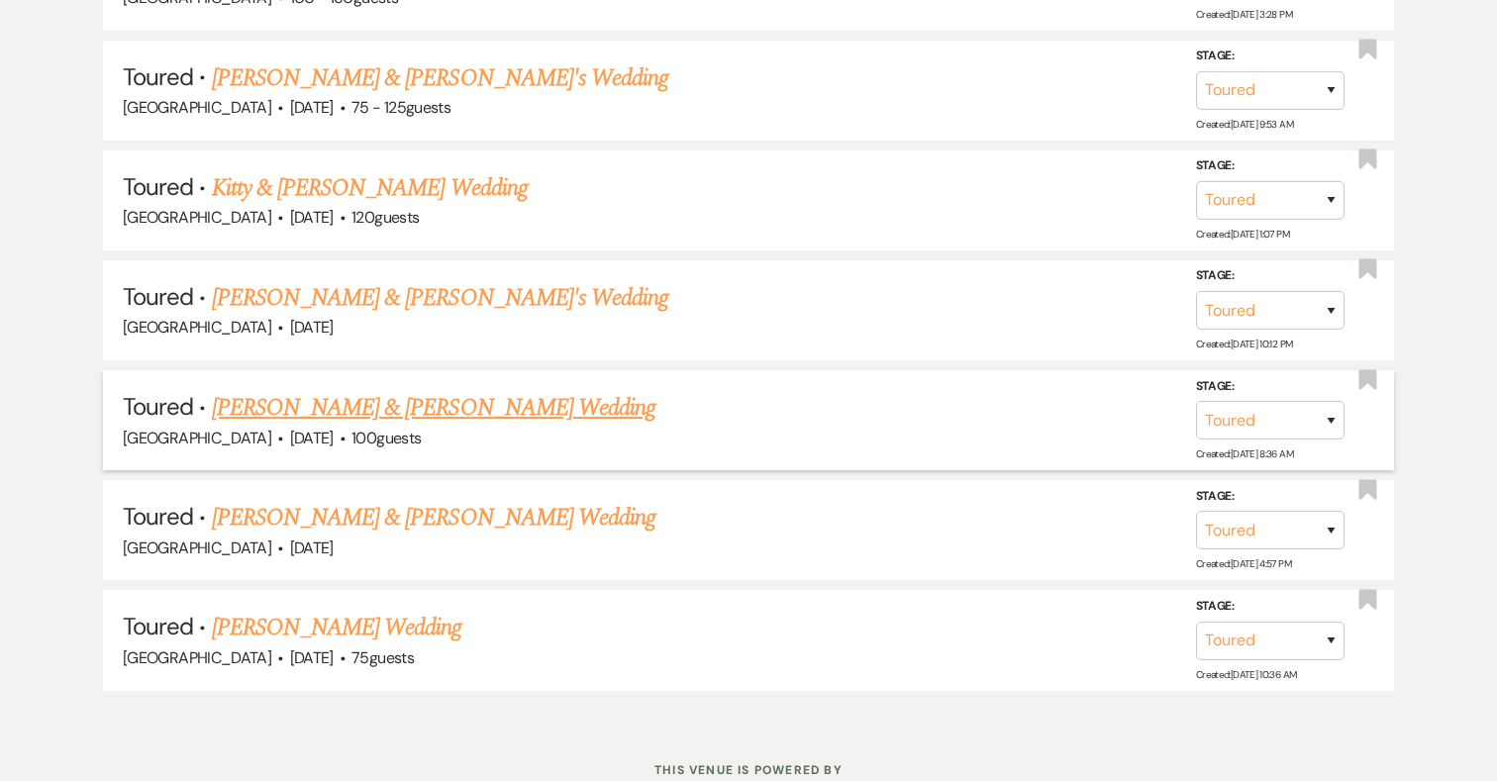
scroll to position [1169, 0]
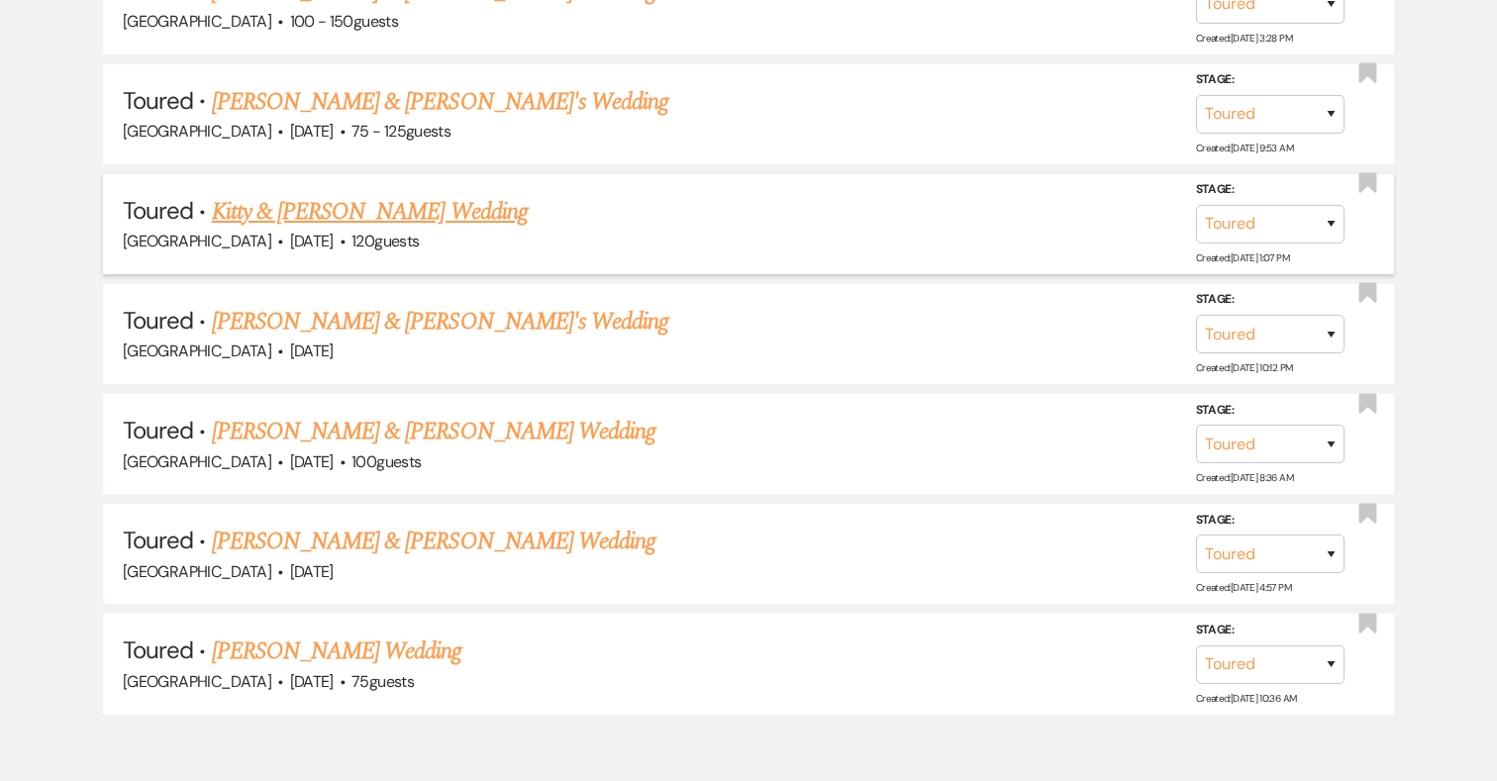
click at [399, 203] on link "Kitty & Tim Lerow's Wedding" at bounding box center [370, 212] width 316 height 36
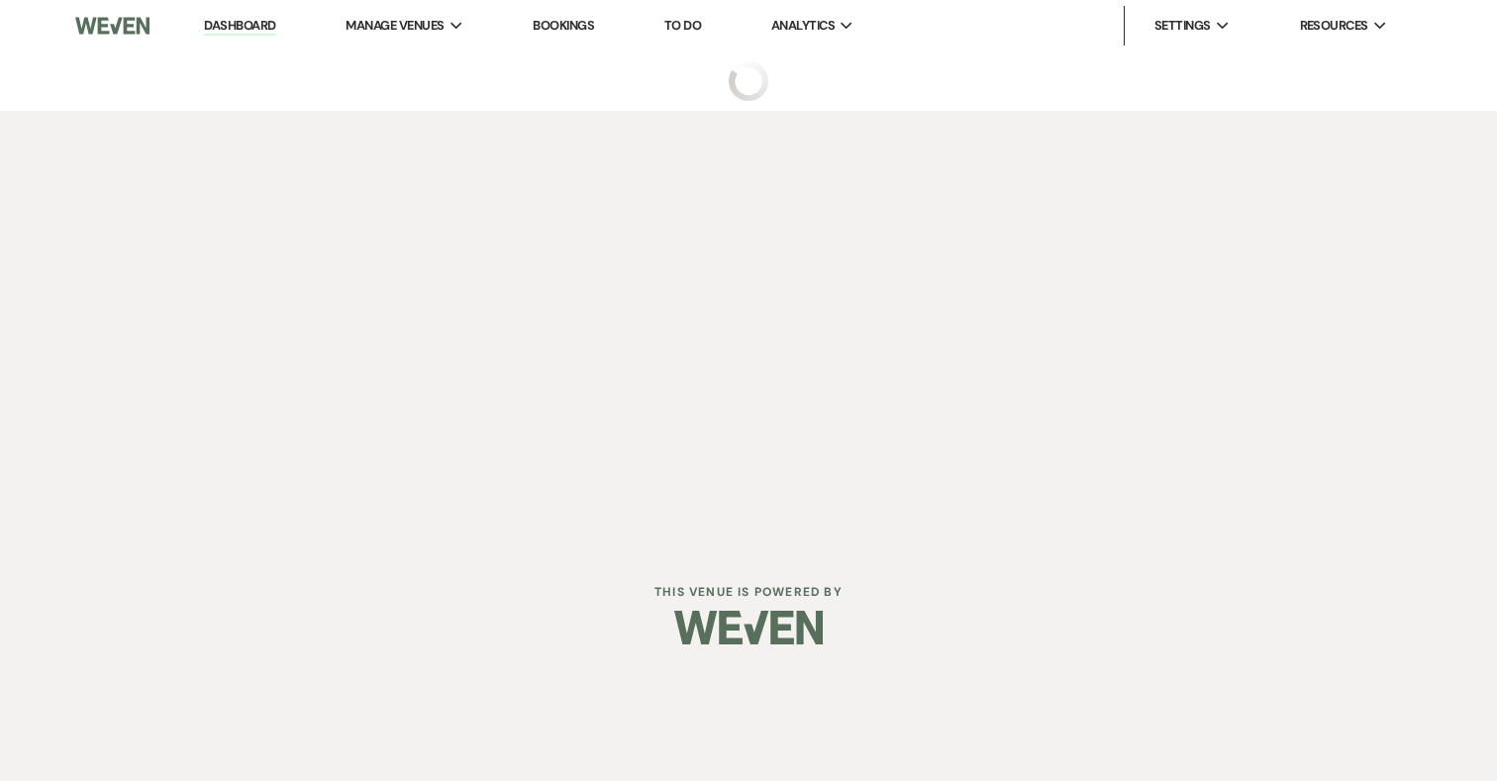
select select "5"
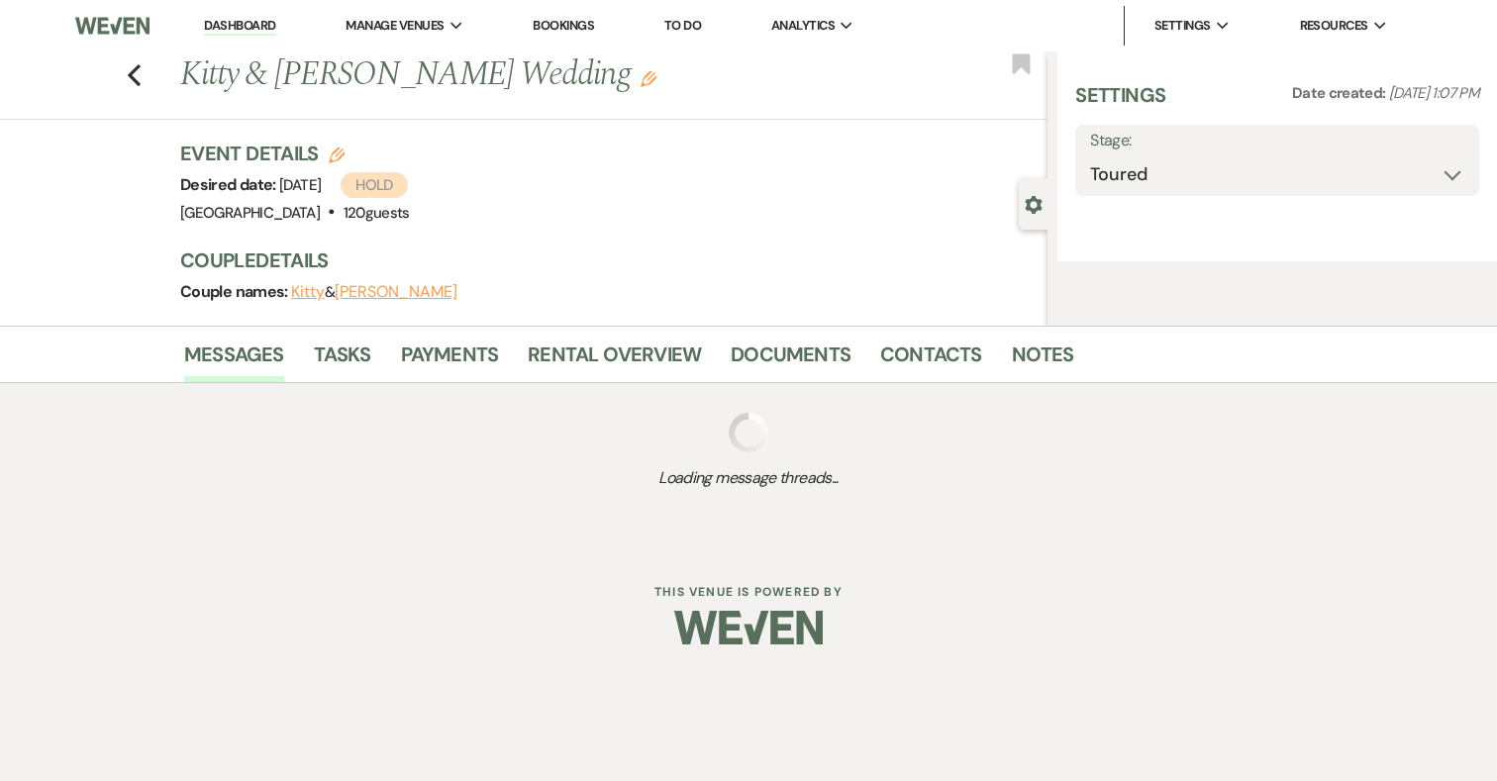
select select "5"
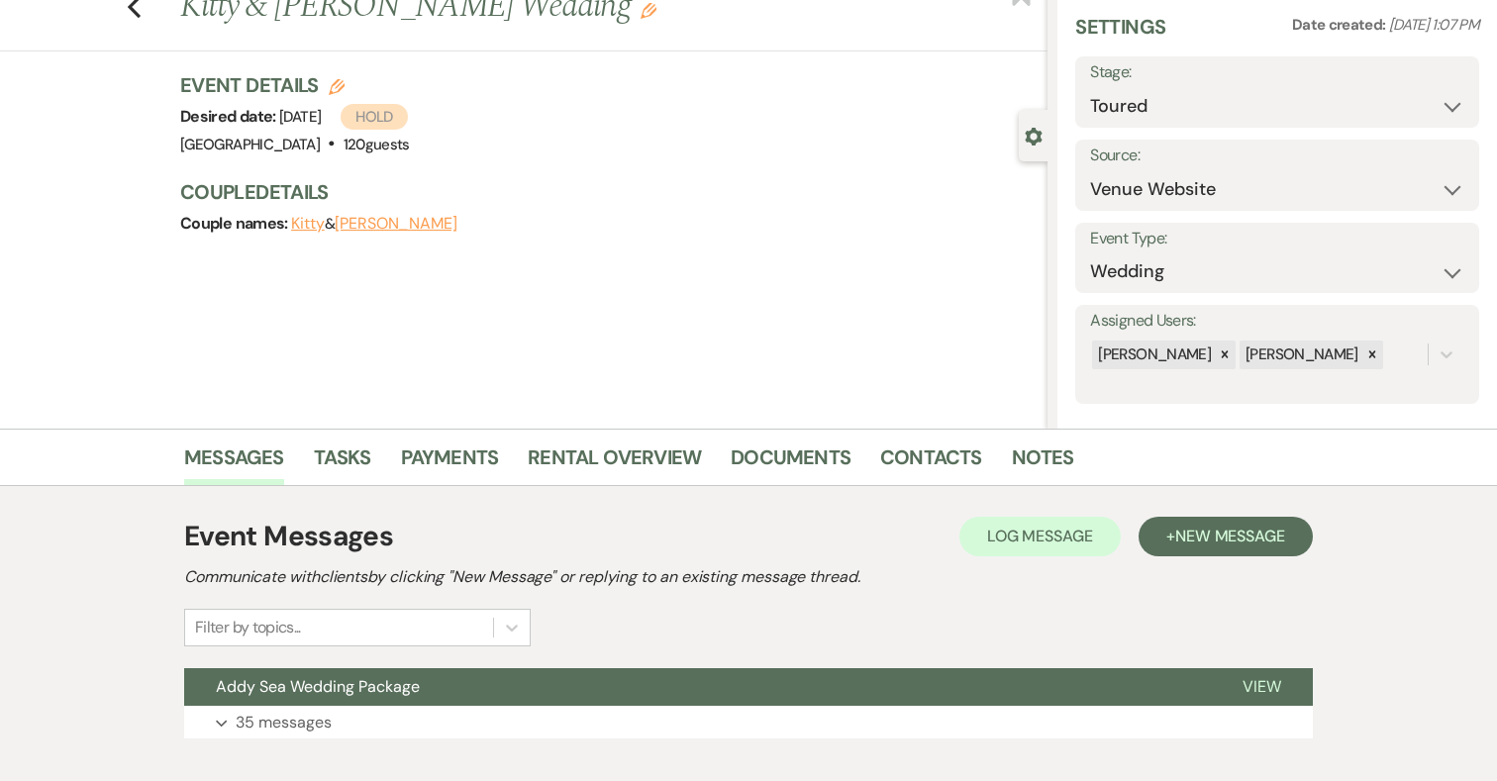
scroll to position [183, 0]
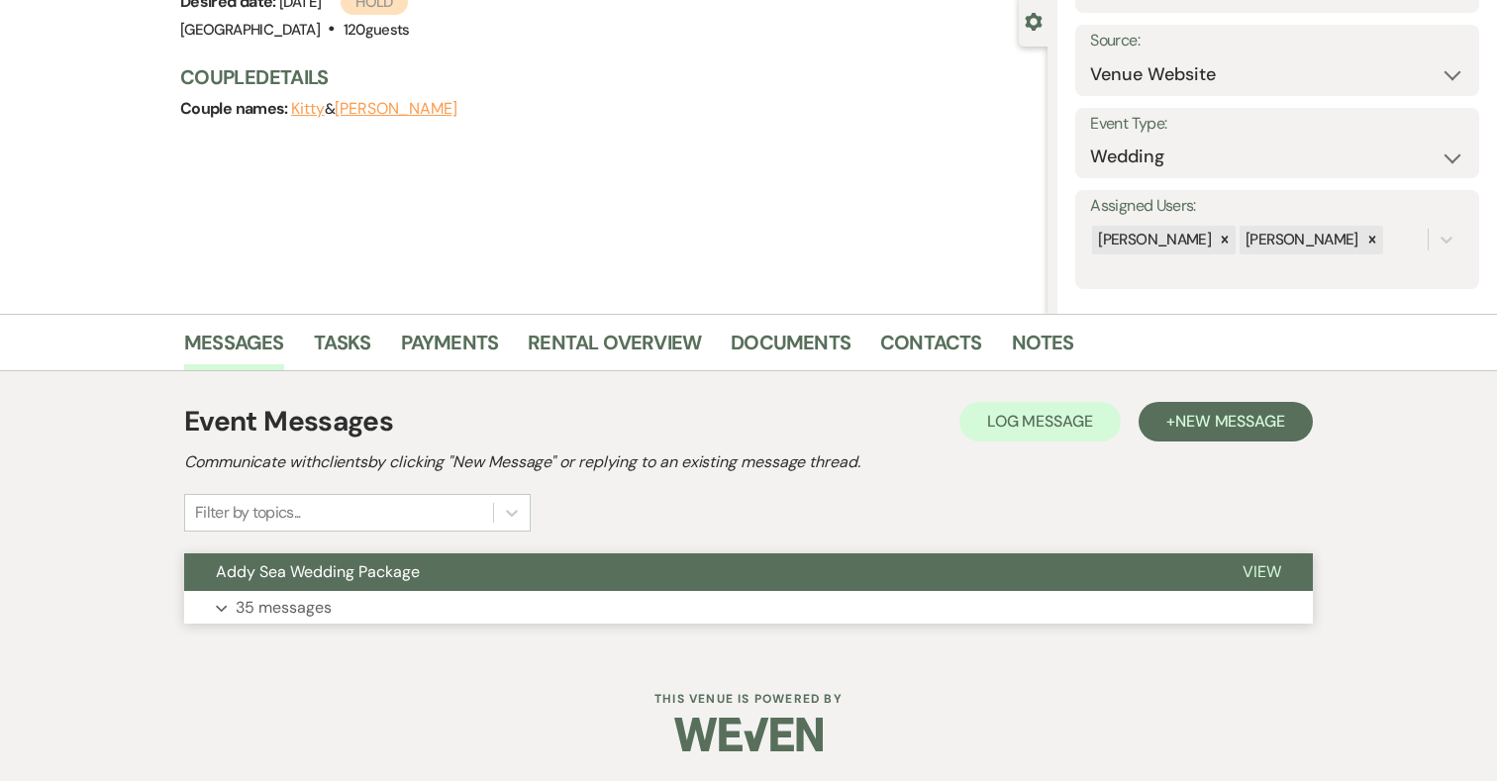
click at [330, 605] on p "35 messages" at bounding box center [284, 608] width 96 height 26
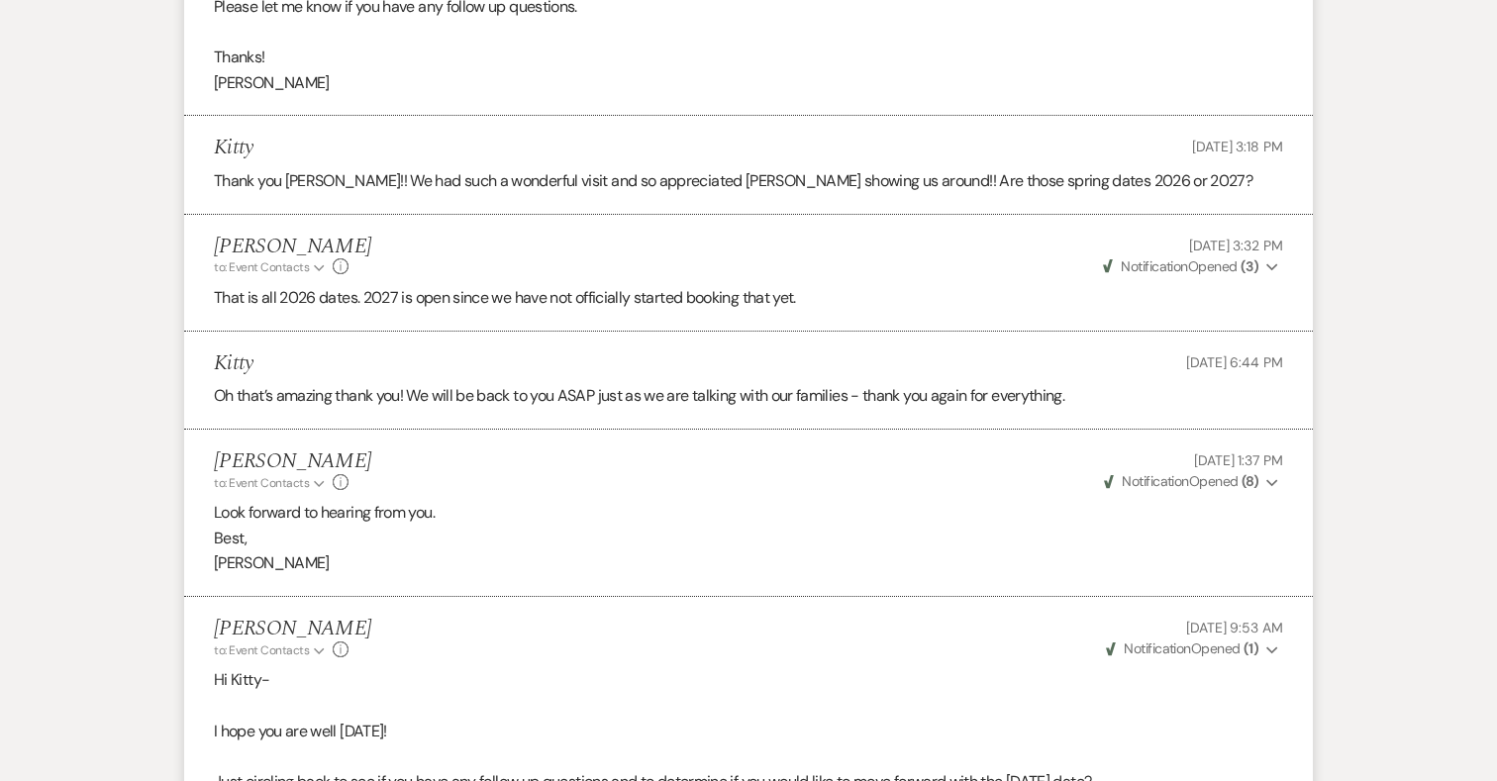
scroll to position [7511, 0]
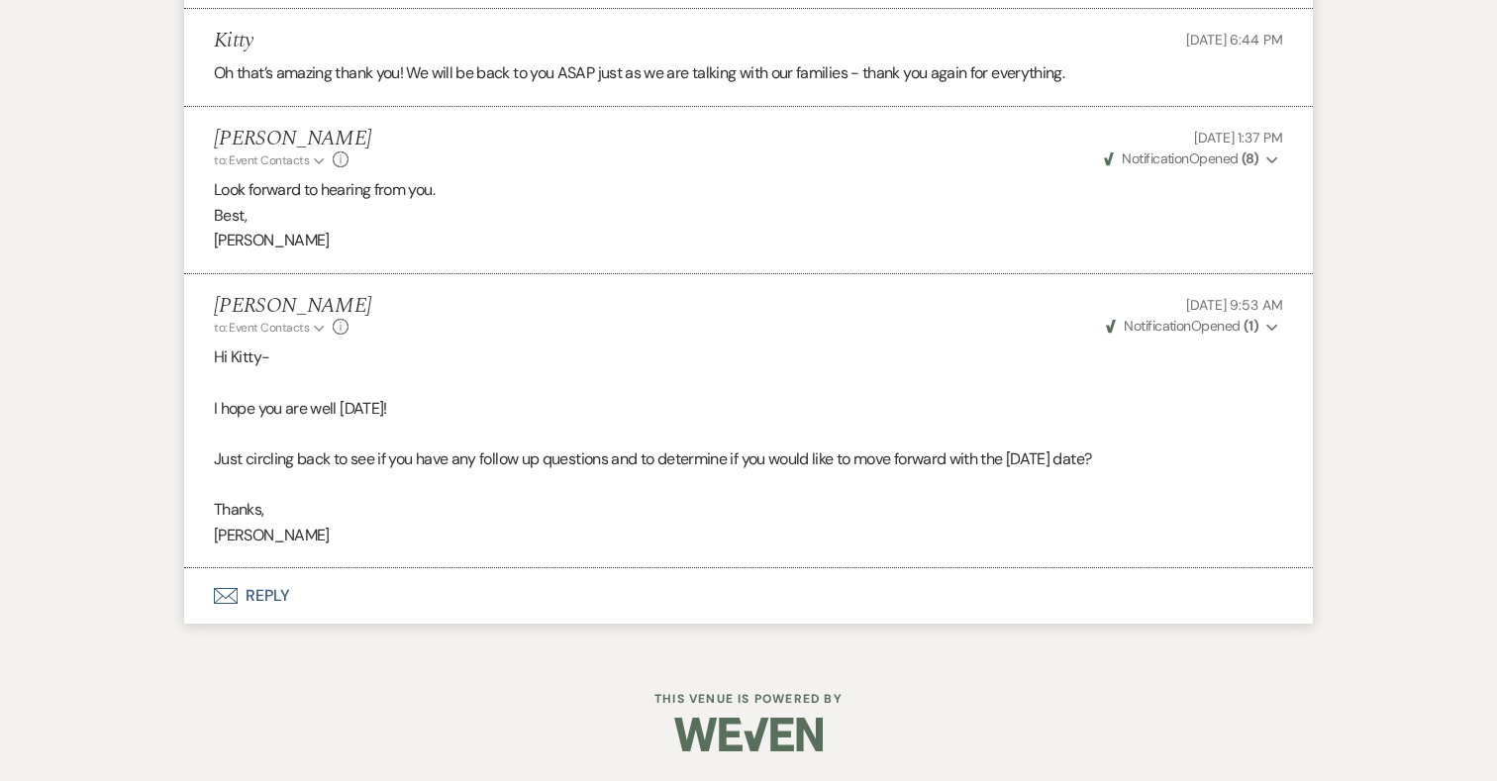
click at [1269, 326] on icon "Expand" at bounding box center [1272, 328] width 12 height 14
click at [1216, 366] on span "Opened (1)" at bounding box center [1235, 364] width 64 height 18
click at [1238, 159] on span "Weven Check Notification Opened ( 8 )" at bounding box center [1181, 159] width 154 height 18
click at [982, 324] on div "Katie Duke to: Event Contacts Expand Info Aug 12, 2025, 9:53 AM Weven Check Not…" at bounding box center [748, 315] width 1069 height 43
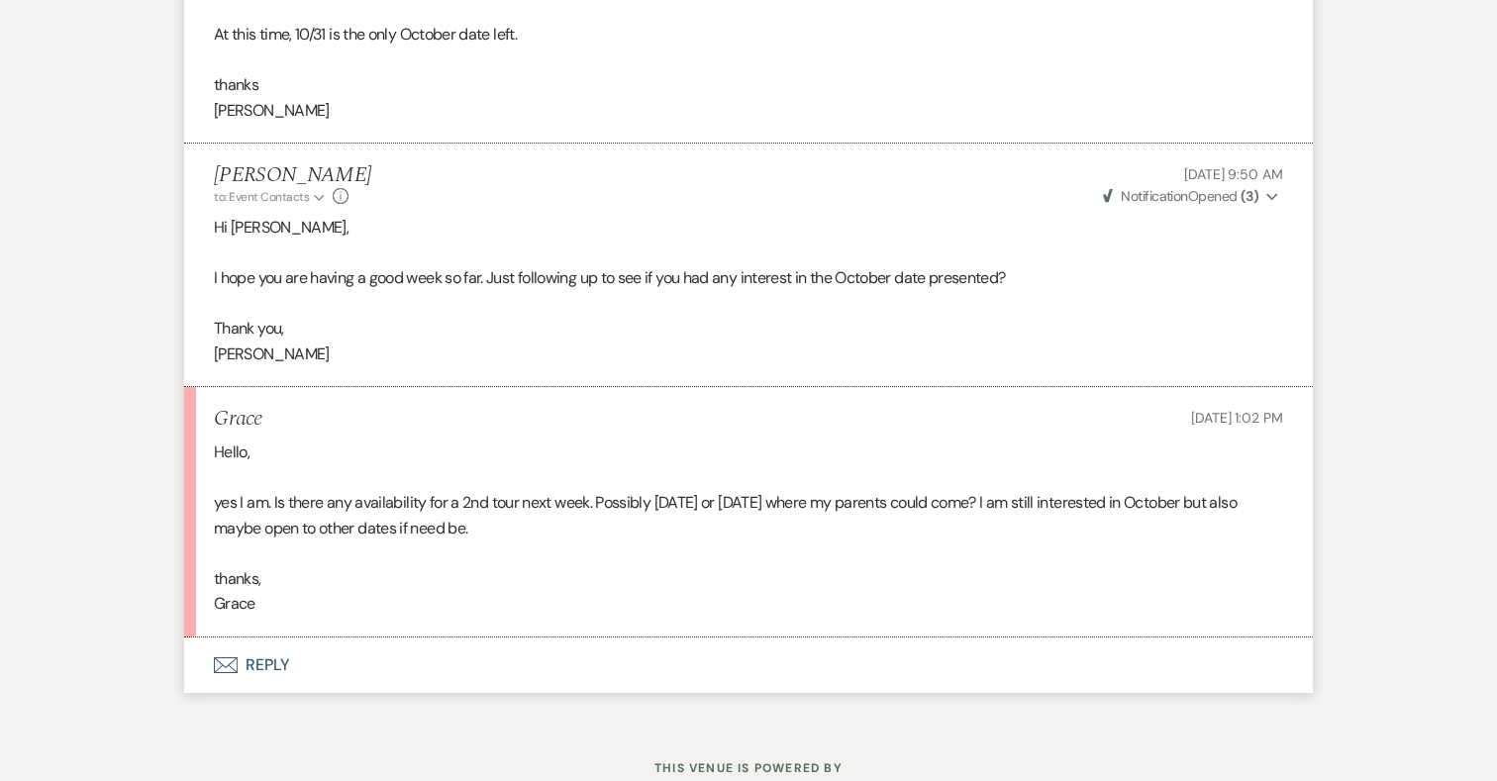
scroll to position [4660, 0]
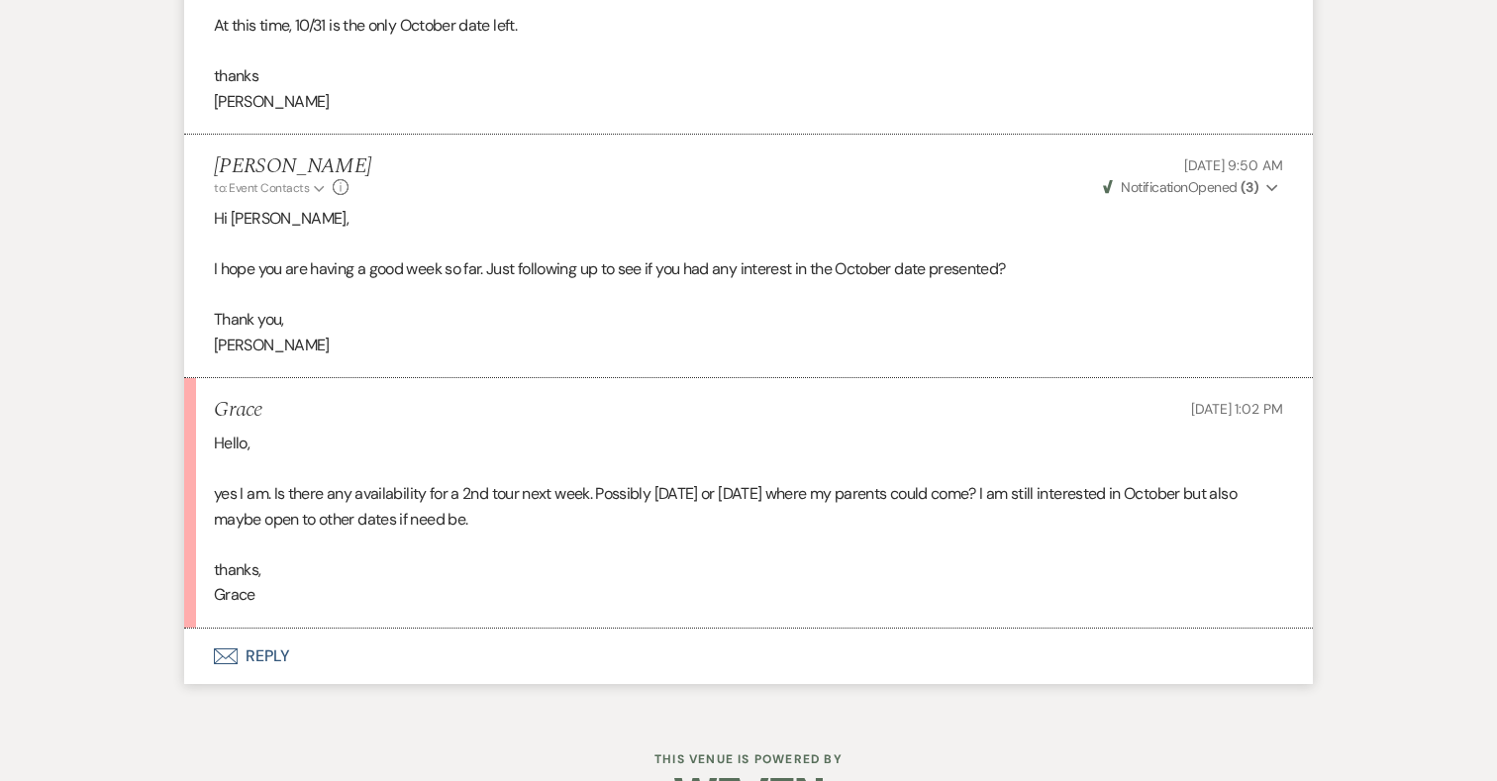
click at [262, 630] on button "Envelope Reply" at bounding box center [748, 656] width 1129 height 55
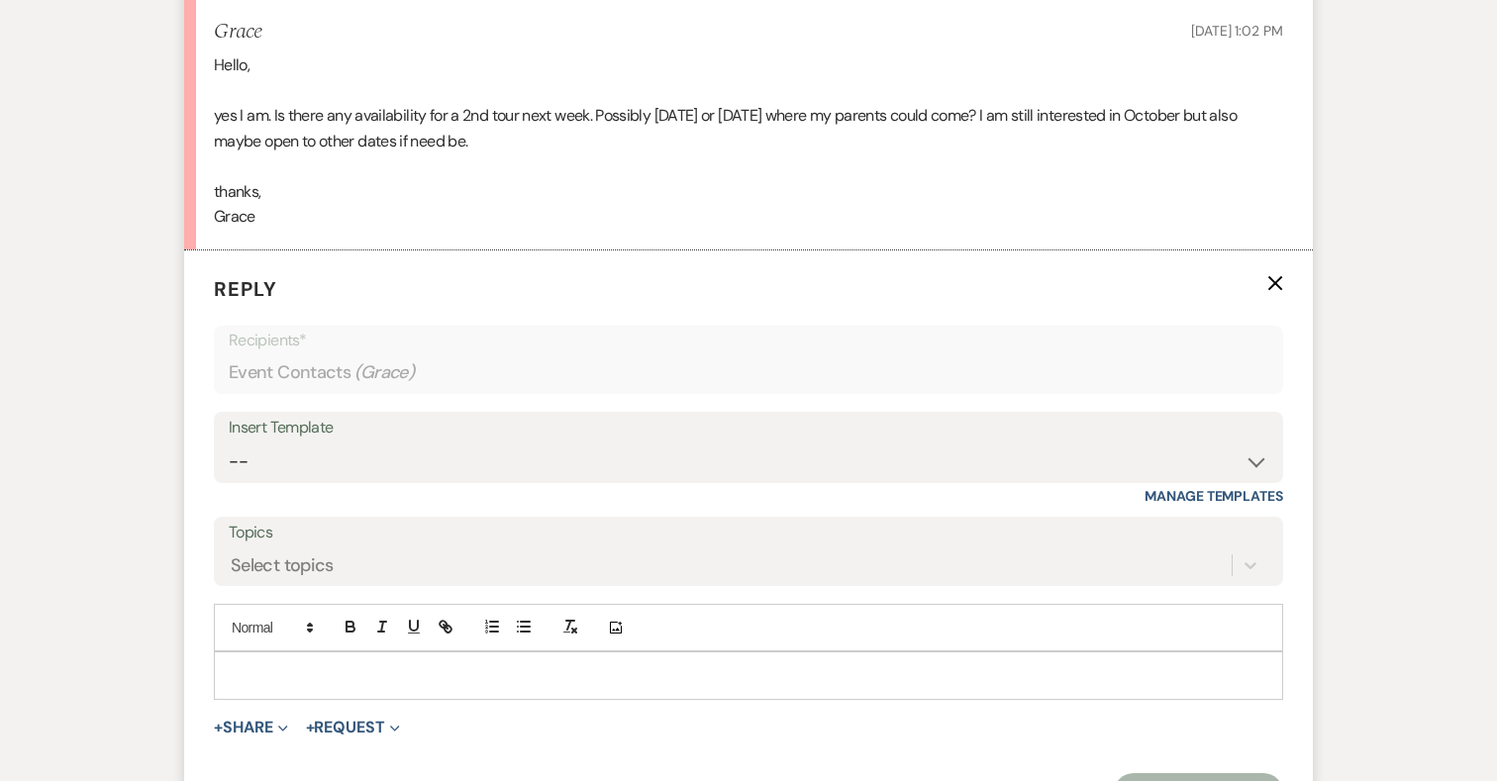
scroll to position [5070, 0]
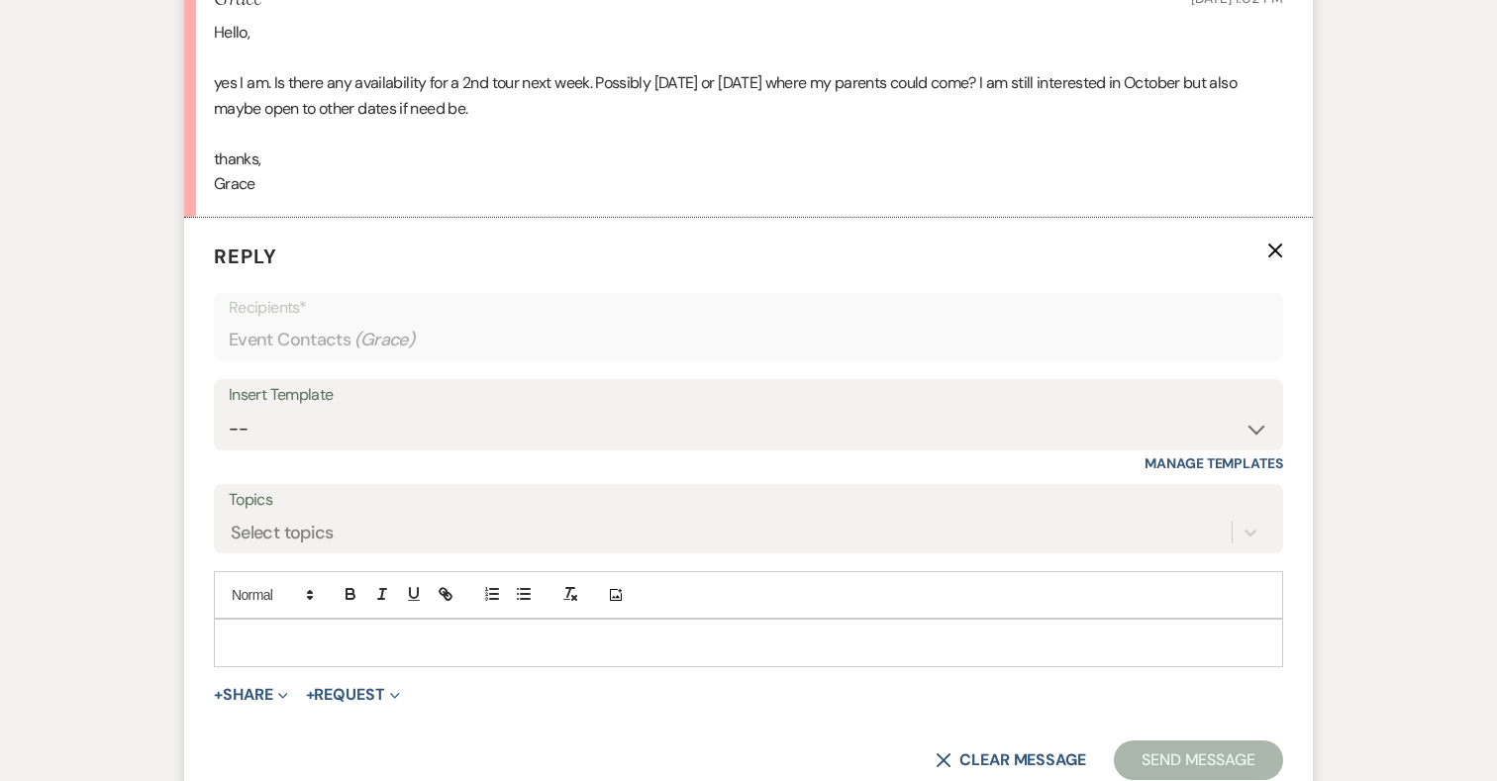
click at [409, 632] on p at bounding box center [749, 643] width 1038 height 22
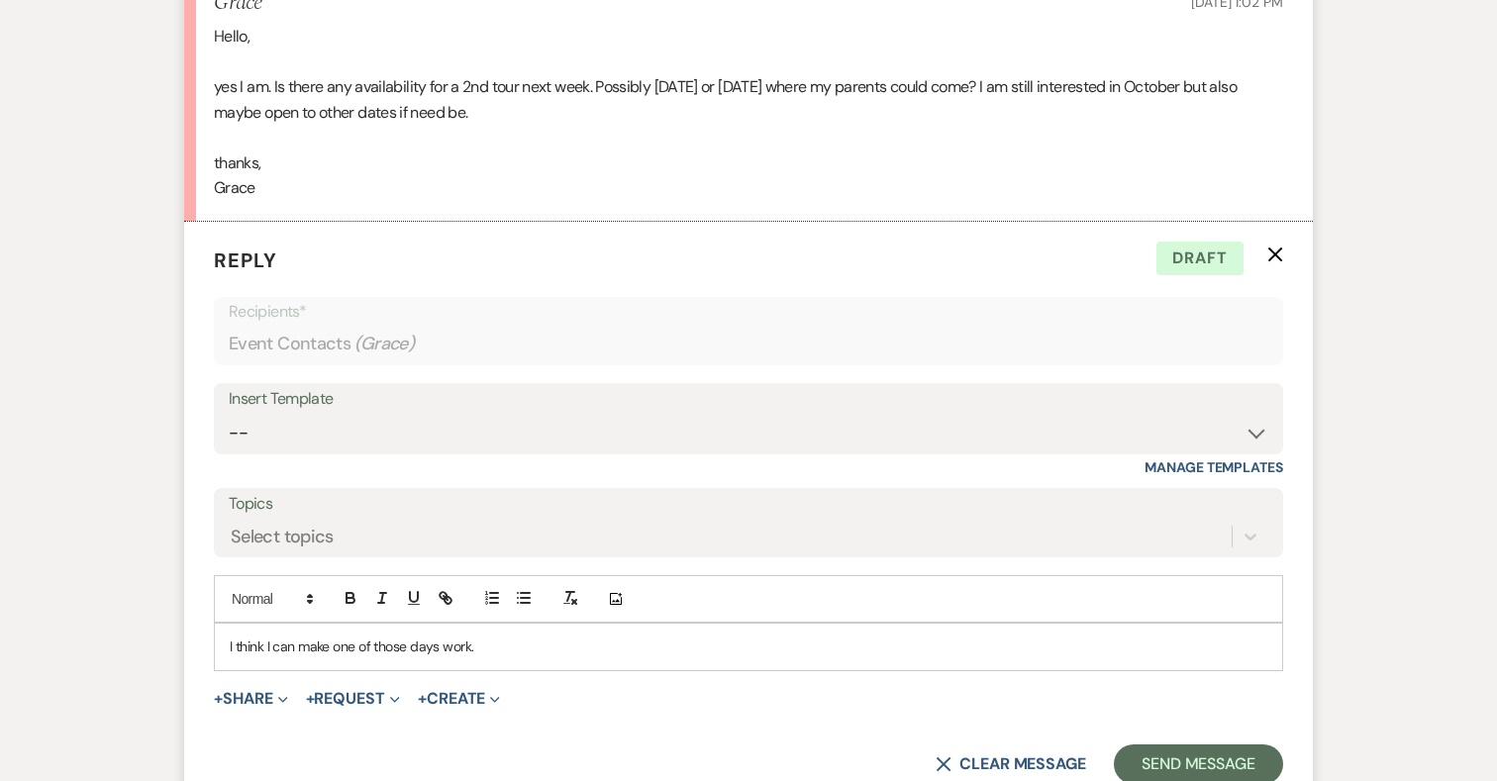
scroll to position [5072, 0]
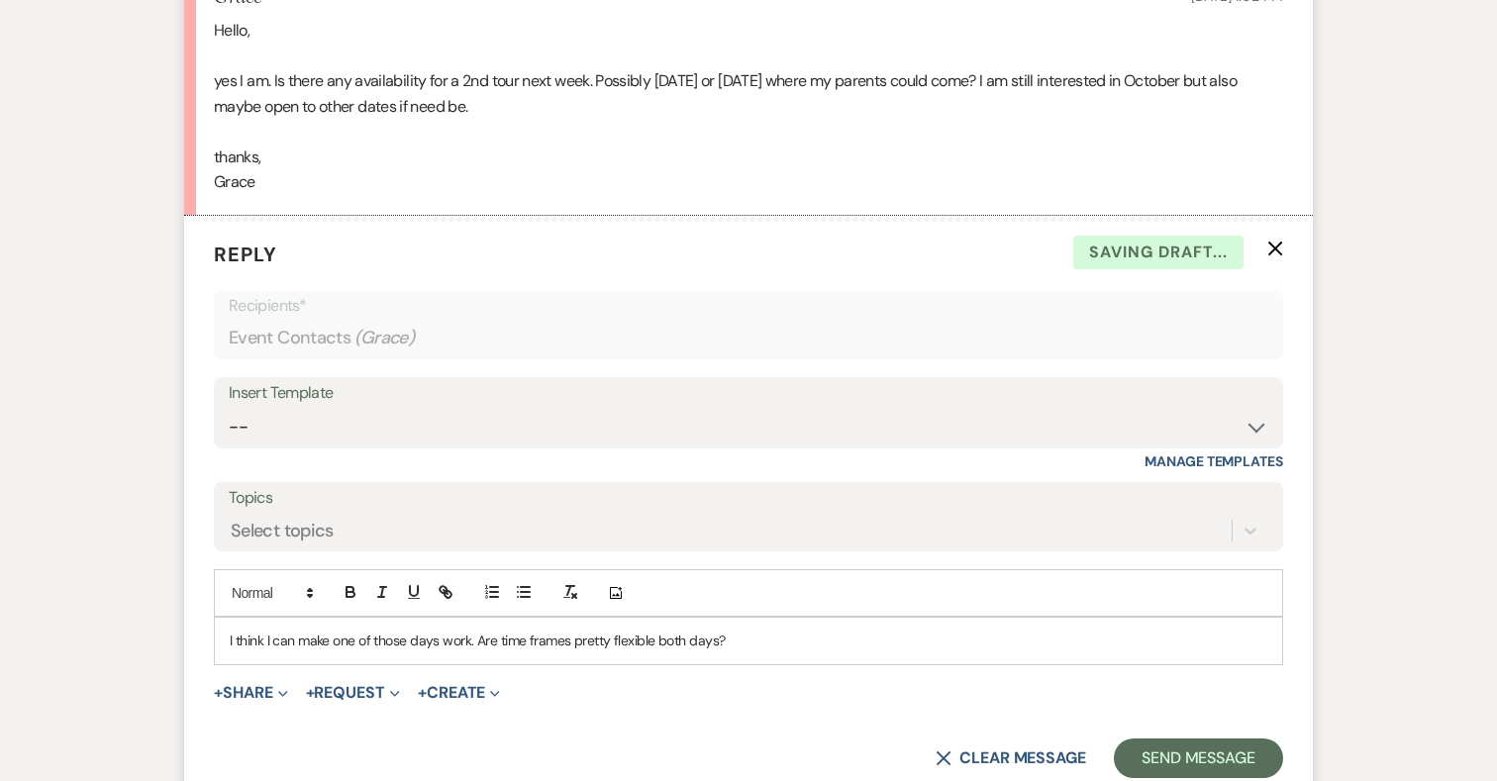
click at [496, 630] on p "I think I can make one of those days work. Are time frames pretty flexible both…" at bounding box center [749, 641] width 1038 height 22
click at [765, 630] on p "I think I can make one of those days work. Are your time frames pretty flexible…" at bounding box center [749, 641] width 1038 height 22
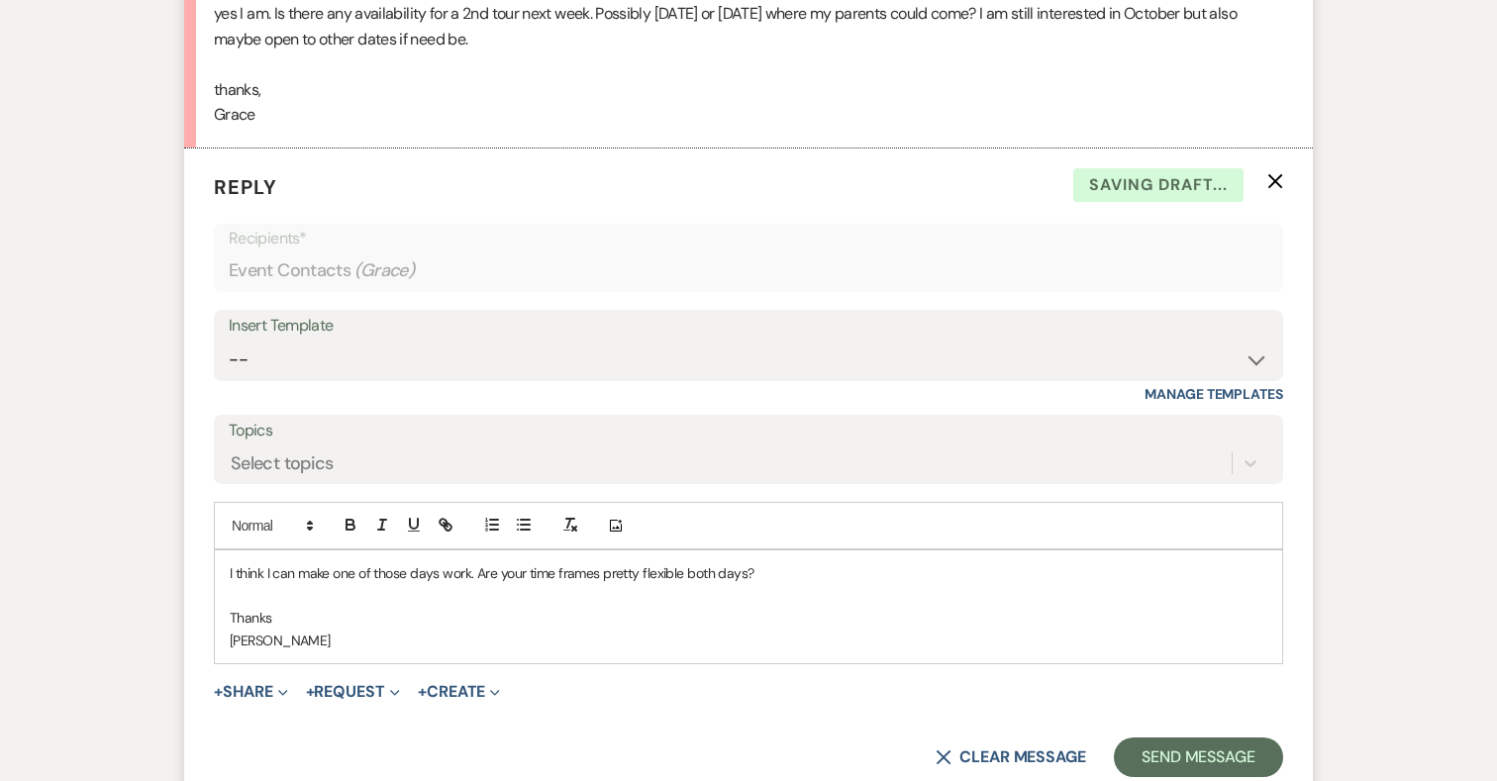
scroll to position [5315, 0]
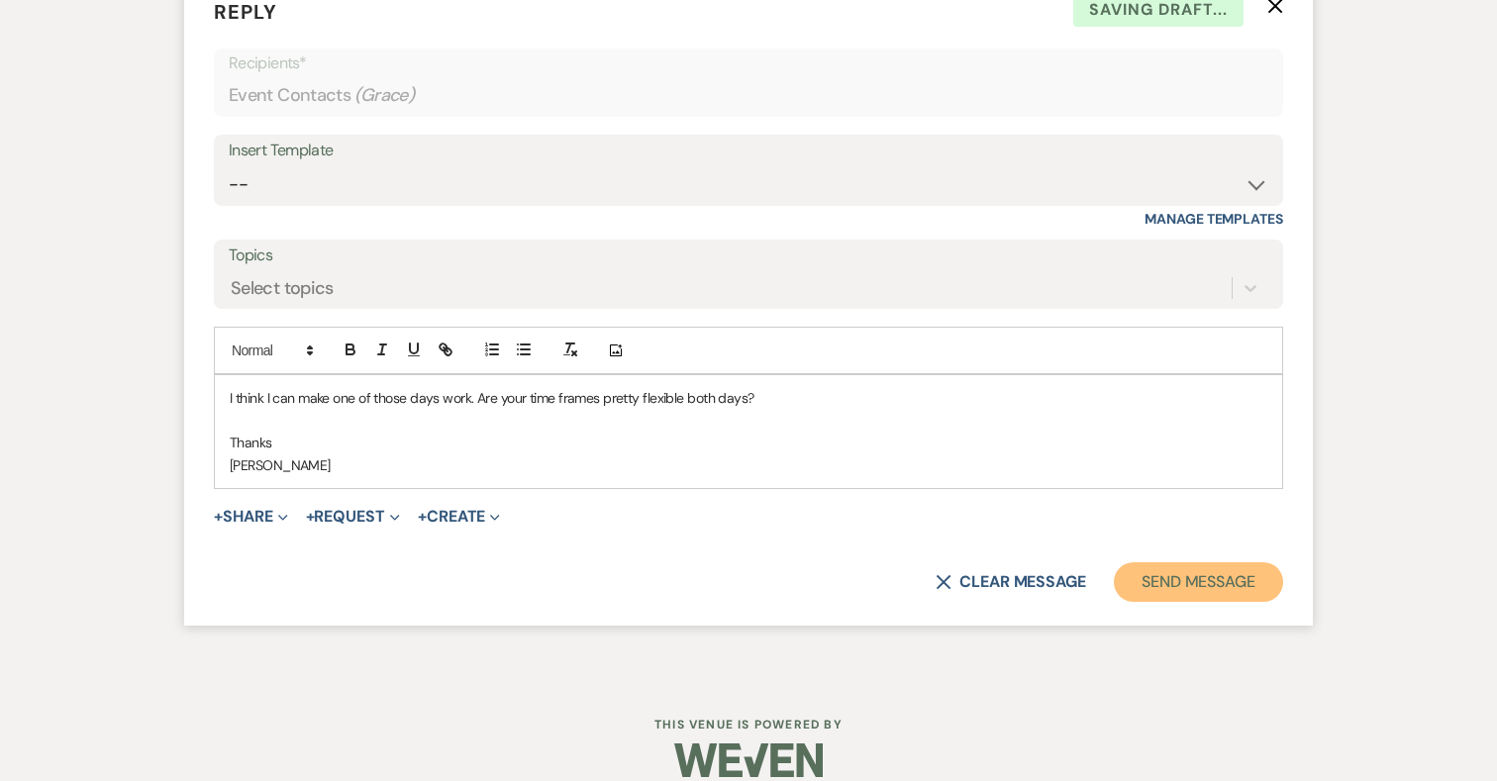
click at [1221, 562] on button "Send Message" at bounding box center [1198, 582] width 169 height 40
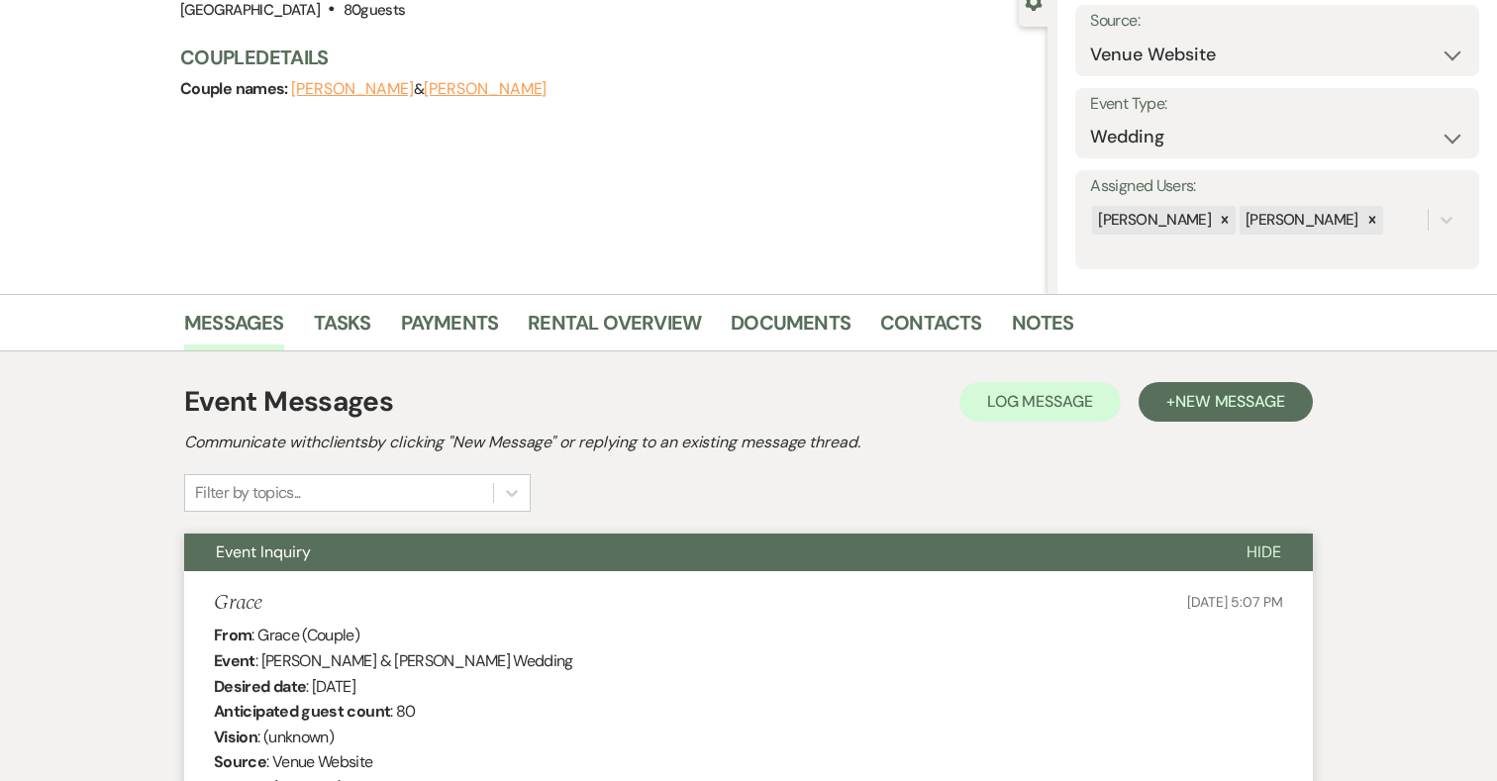
scroll to position [0, 0]
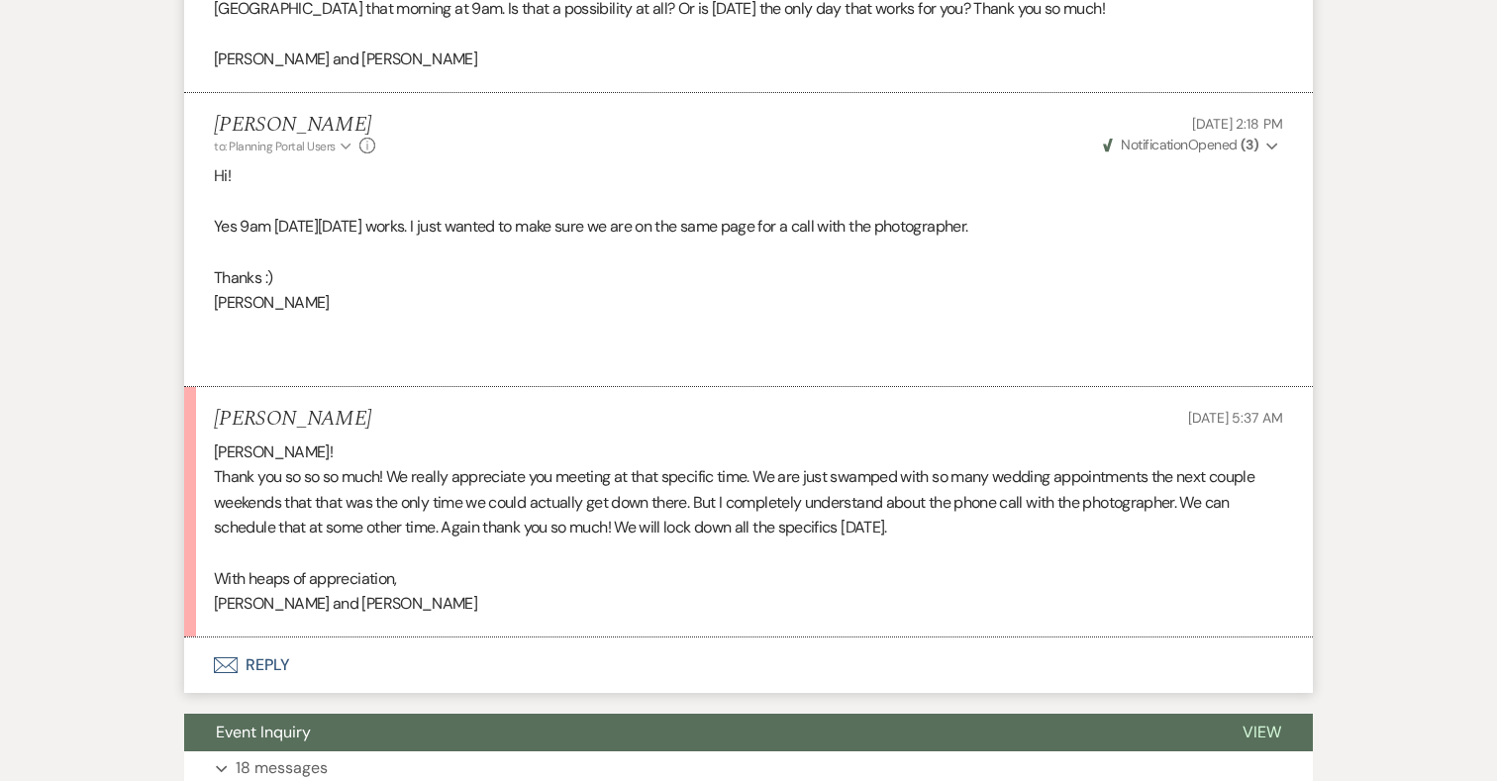
scroll to position [13883, 0]
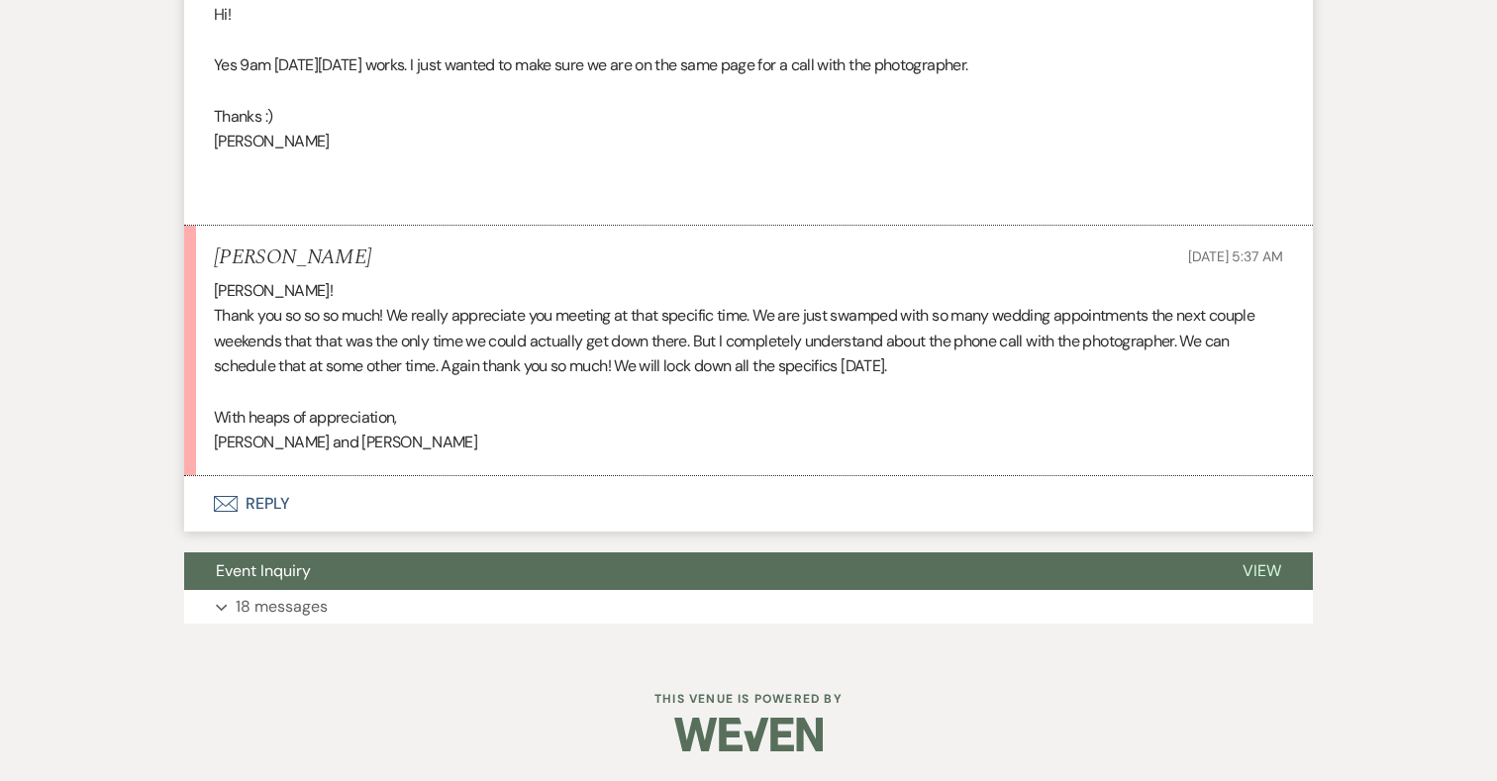
click at [265, 500] on button "Envelope Reply" at bounding box center [748, 503] width 1129 height 55
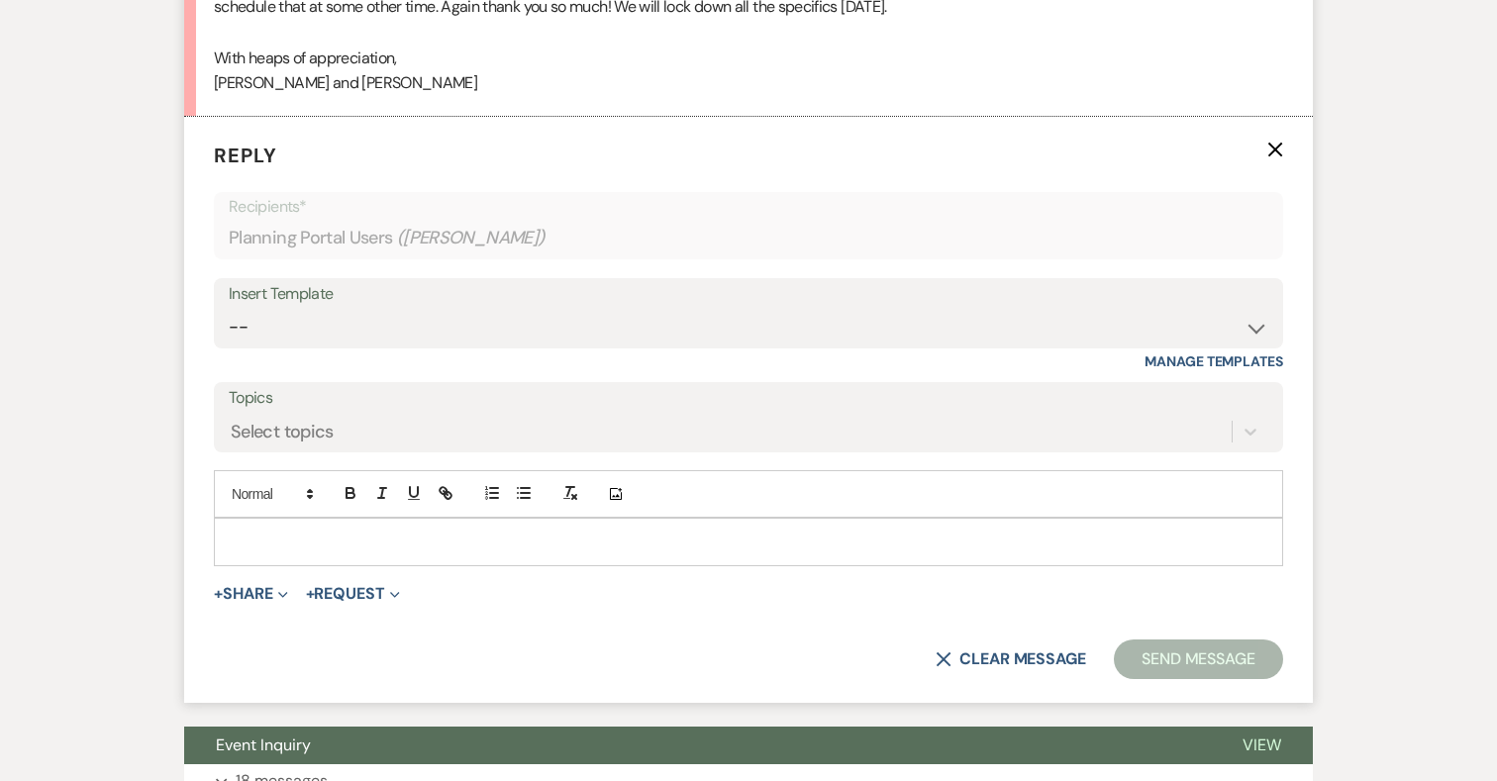
scroll to position [14237, 0]
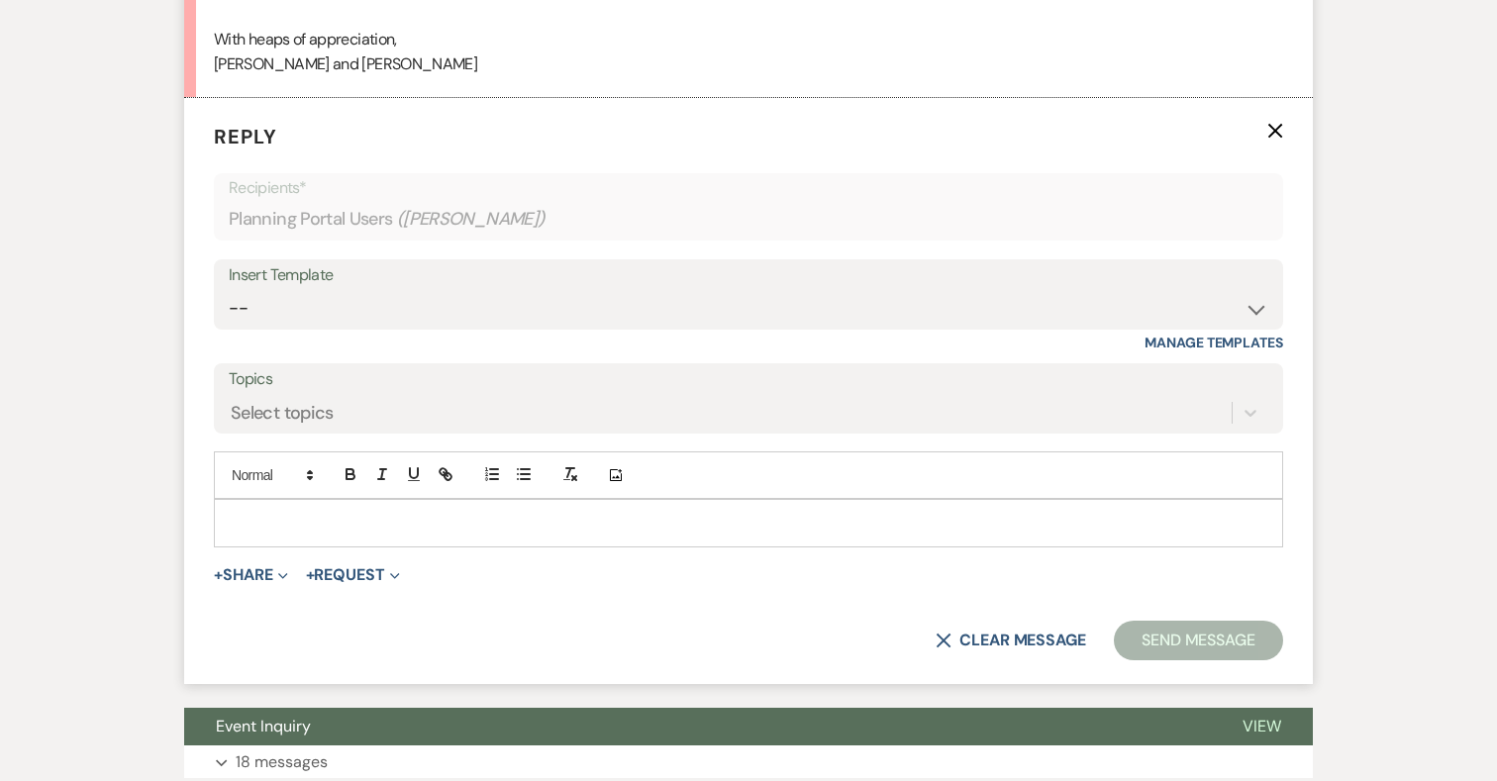
click at [341, 534] on p at bounding box center [749, 523] width 1038 height 22
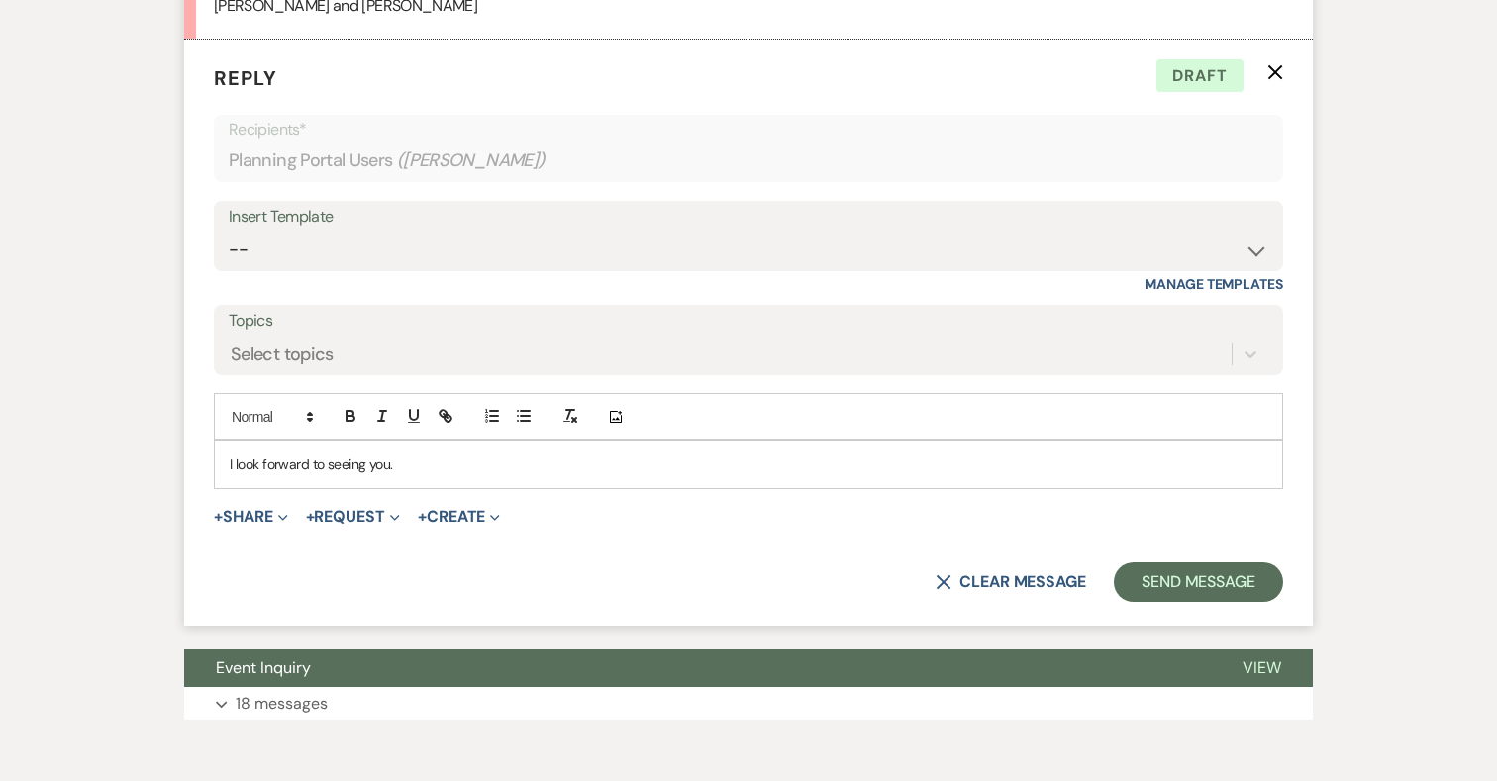
scroll to position [14321, 0]
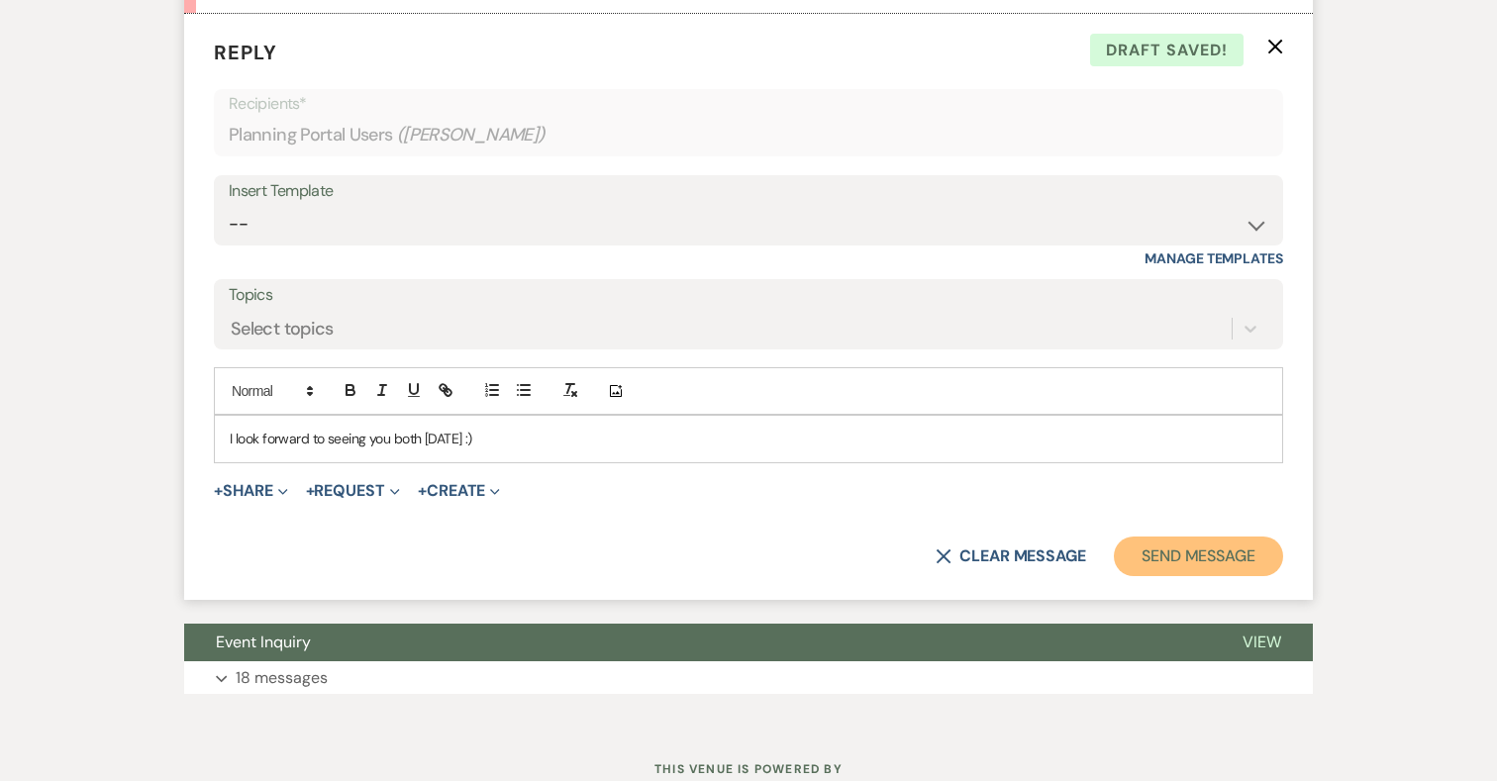
click at [1161, 575] on button "Send Message" at bounding box center [1198, 557] width 169 height 40
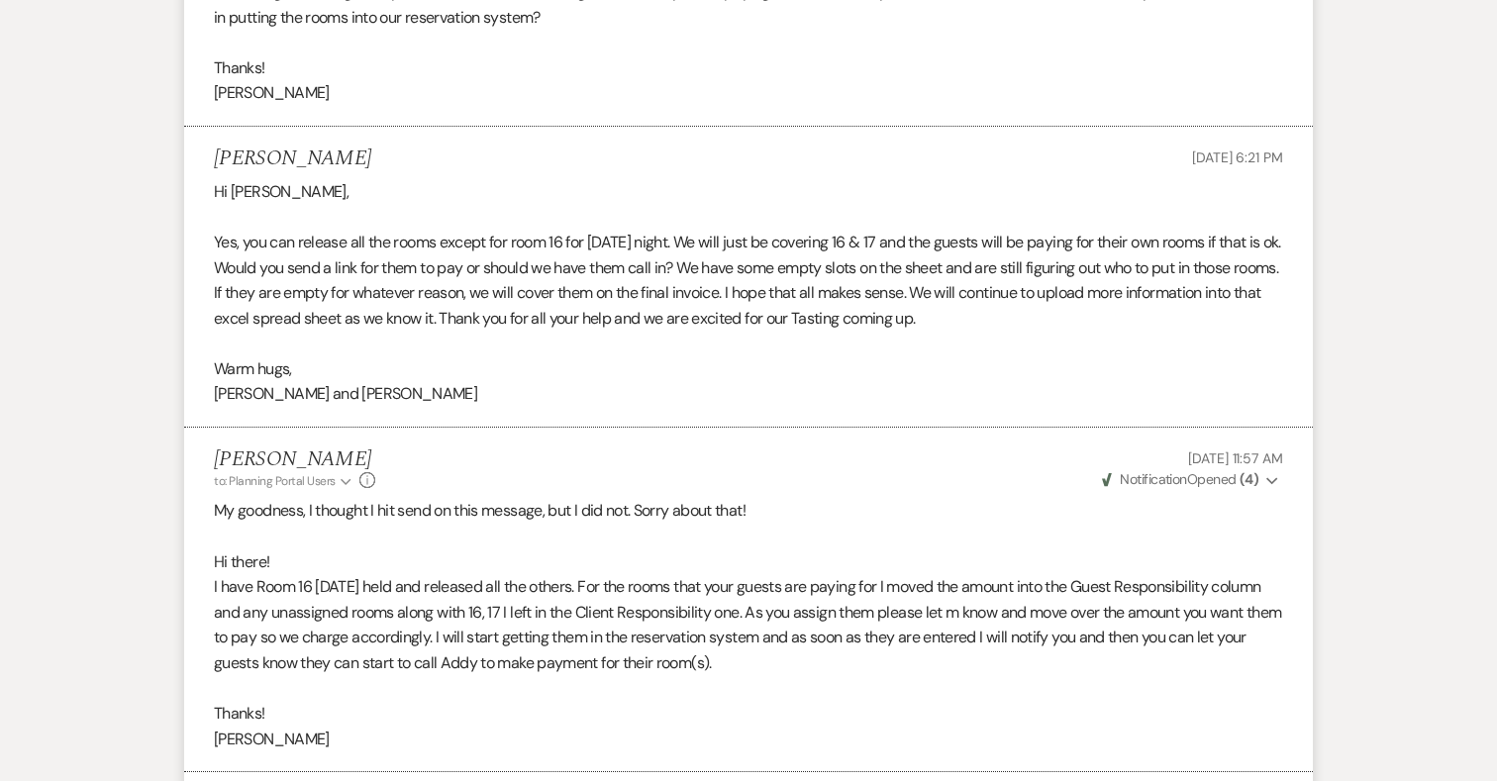
scroll to position [6640, 0]
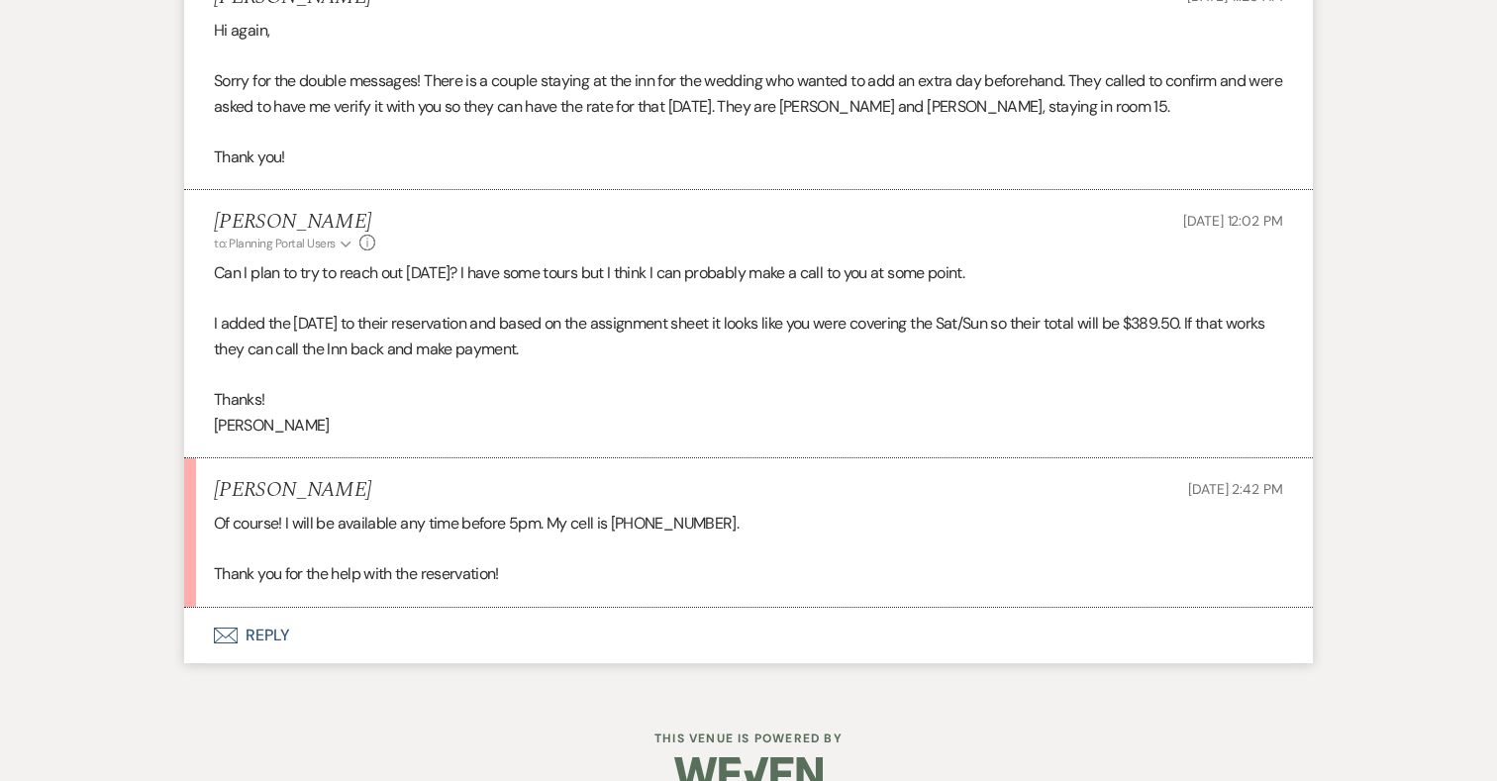
scroll to position [13799, 0]
click at [273, 609] on button "Envelope Reply" at bounding box center [748, 636] width 1129 height 55
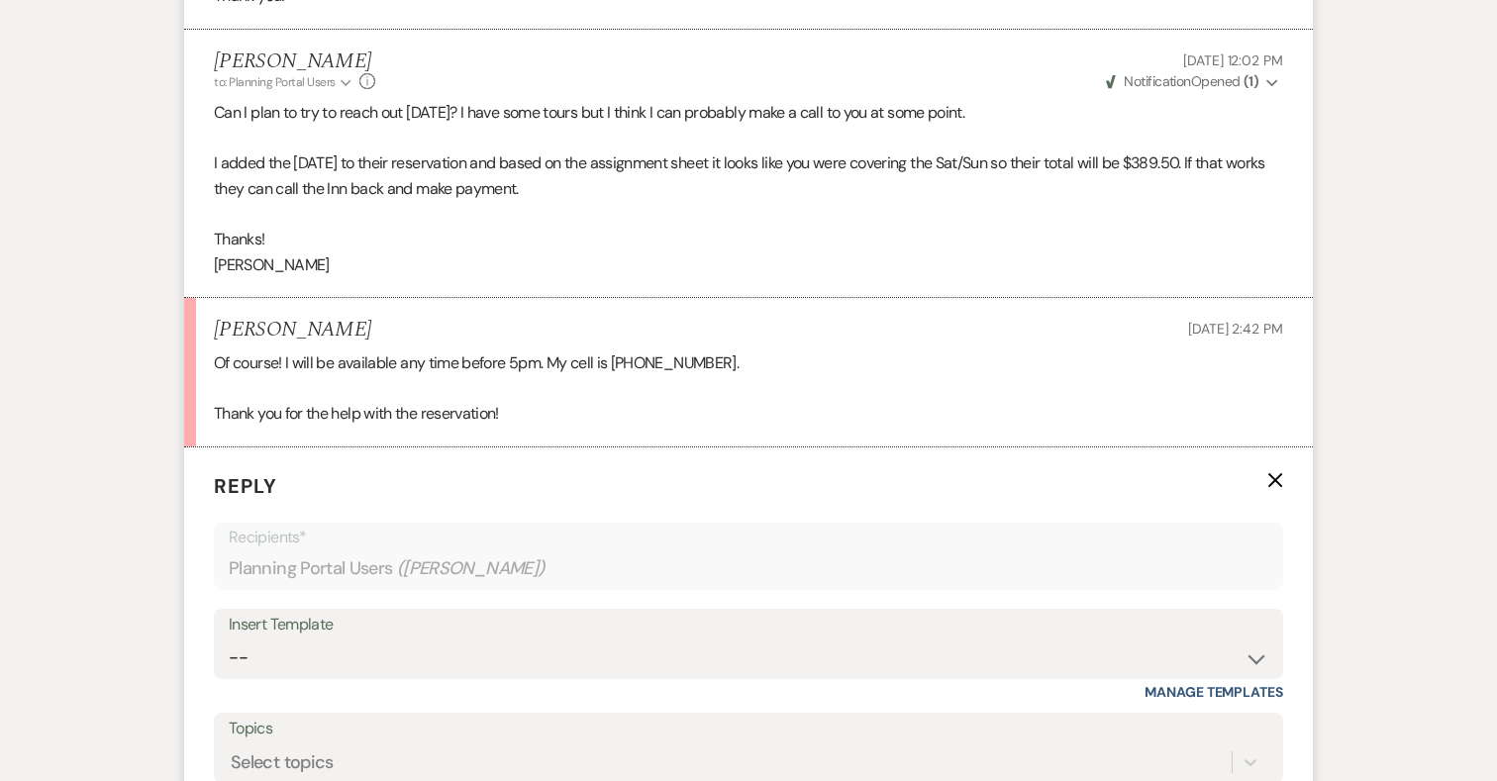
scroll to position [14139, 0]
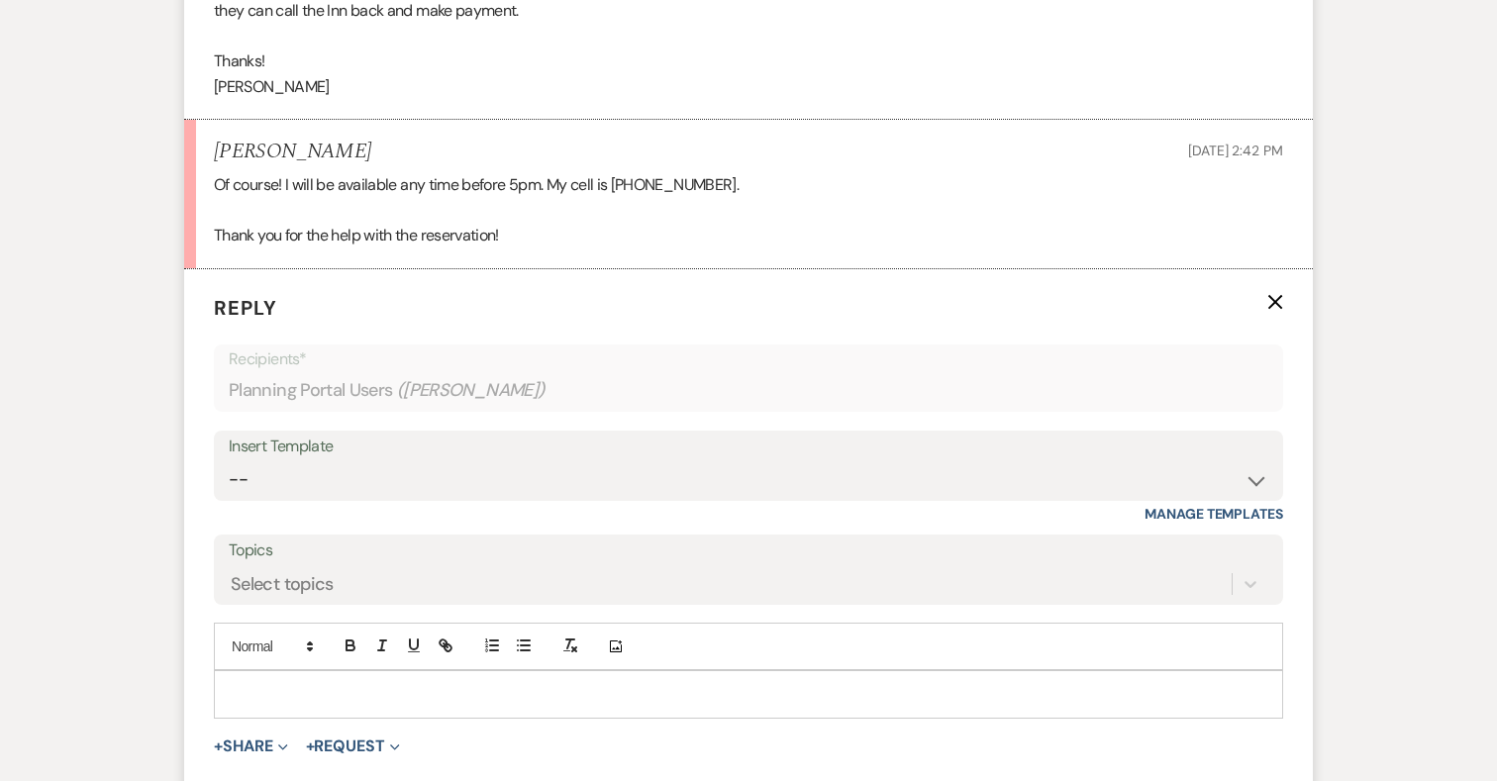
click at [357, 683] on p at bounding box center [749, 694] width 1038 height 22
click at [356, 706] on p at bounding box center [749, 717] width 1038 height 22
click at [342, 683] on p "Great! I will" at bounding box center [749, 694] width 1038 height 22
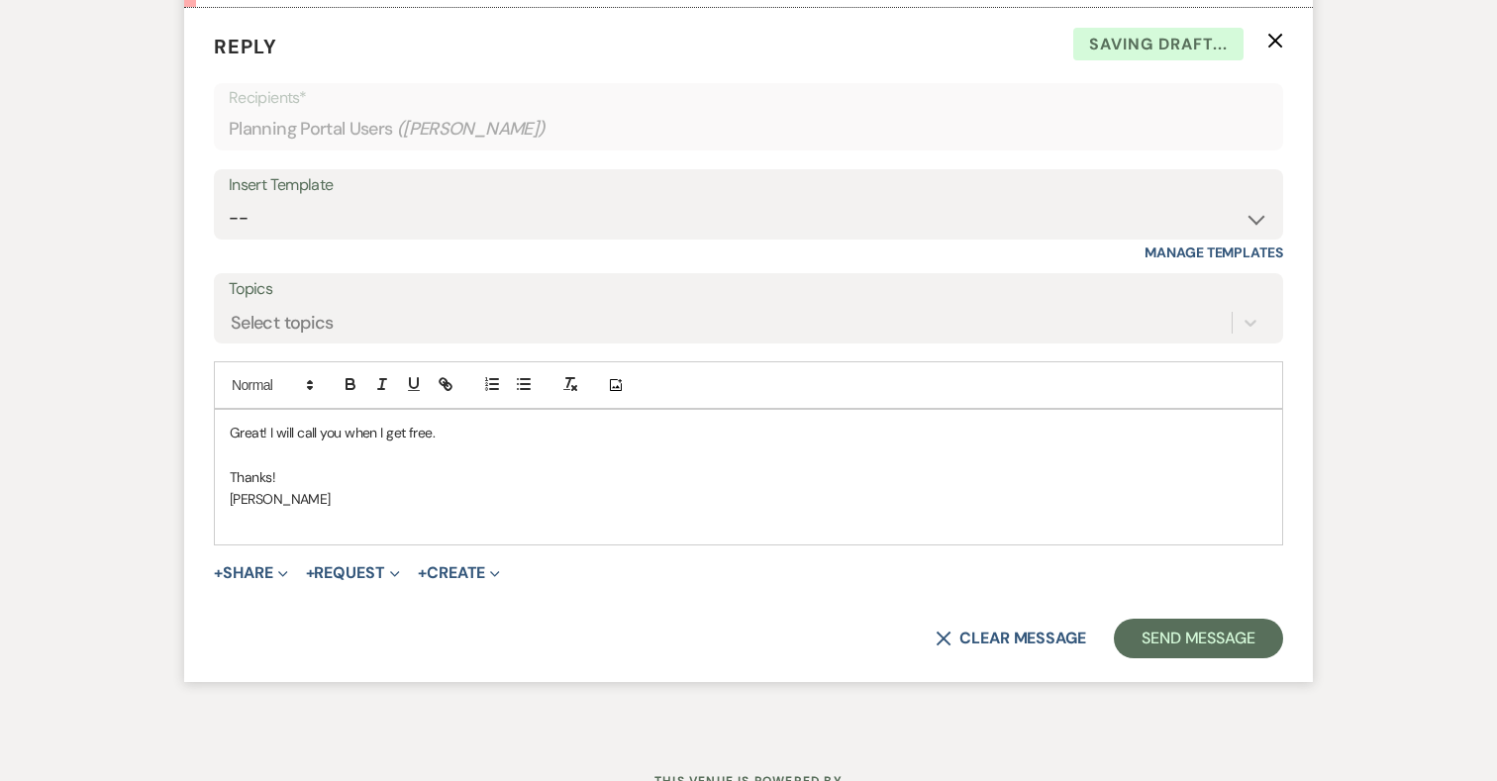
scroll to position [14423, 0]
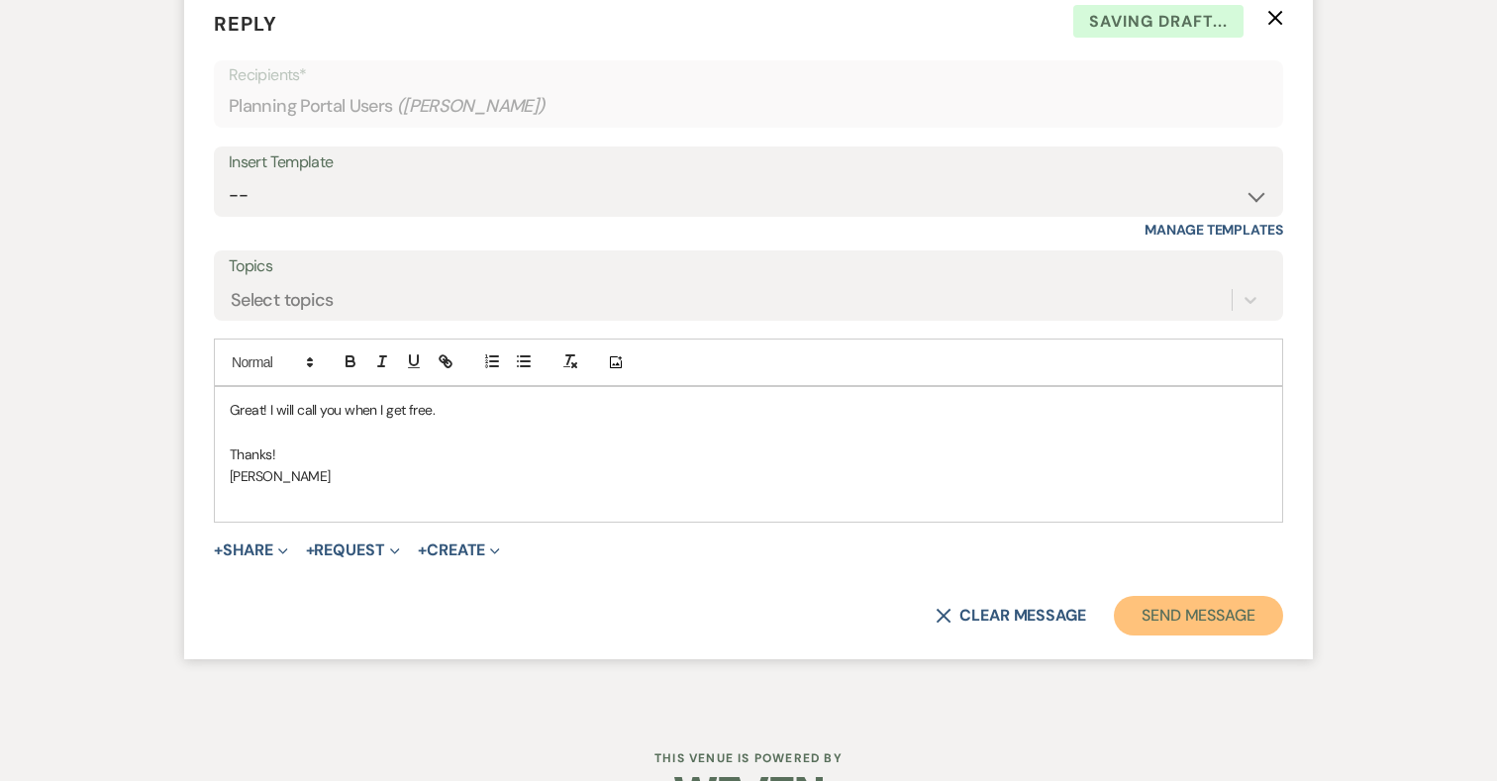
click at [1210, 596] on button "Send Message" at bounding box center [1198, 616] width 169 height 40
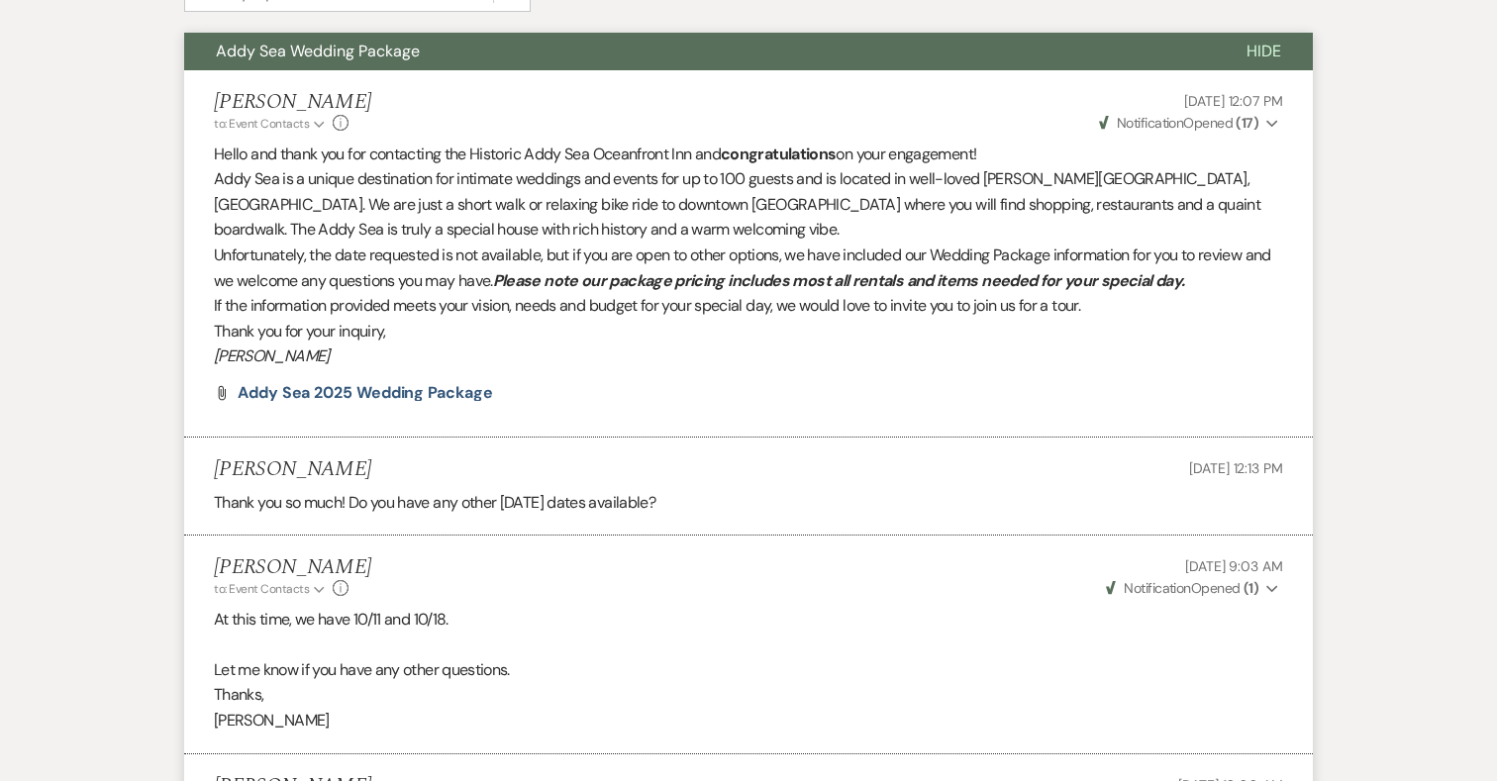
scroll to position [0, 0]
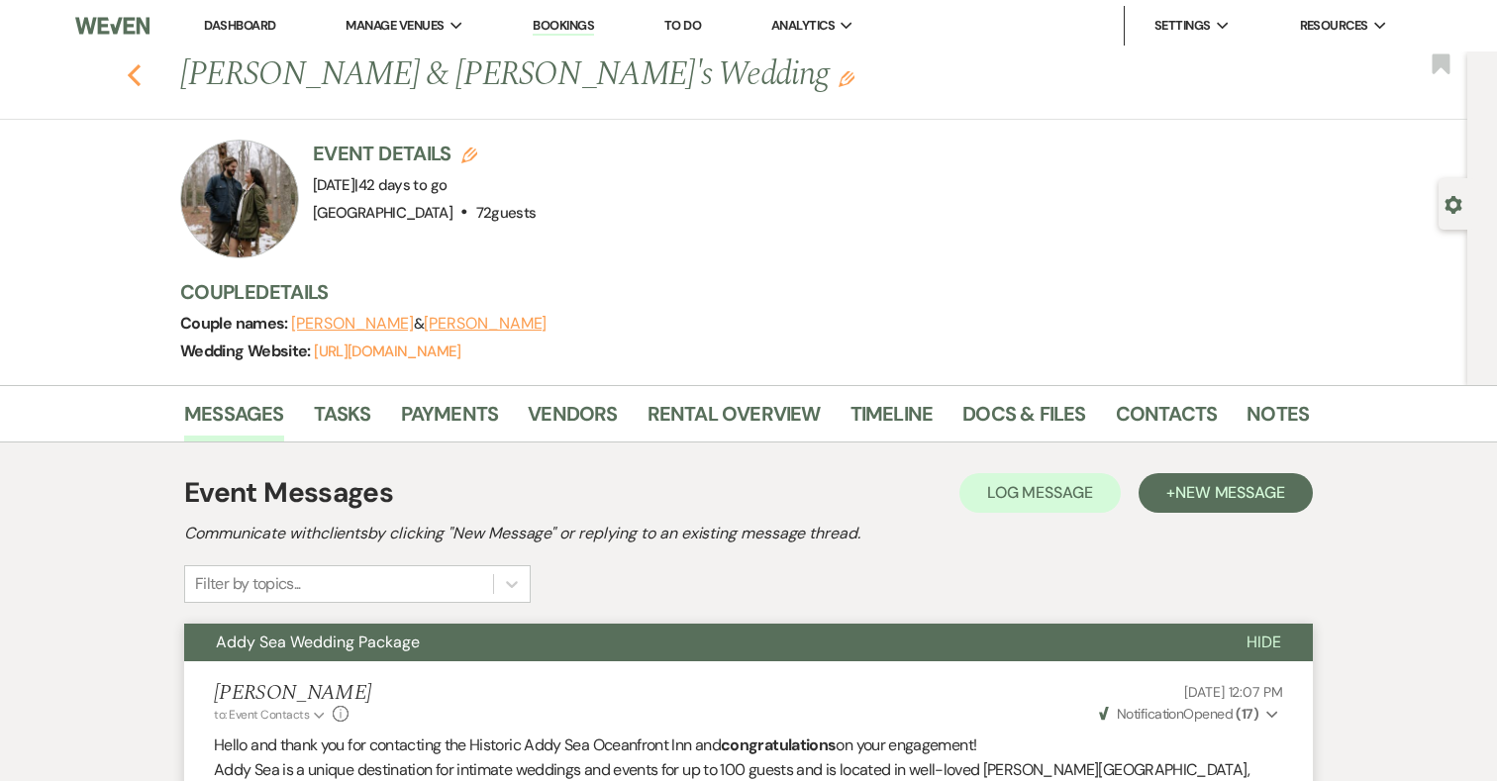
click at [138, 72] on icon "Previous" at bounding box center [134, 75] width 15 height 24
